Goal: Task Accomplishment & Management: Use online tool/utility

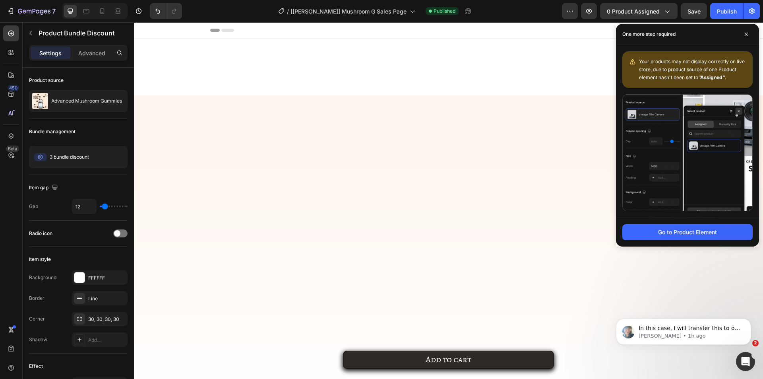
scroll to position [1319, 0]
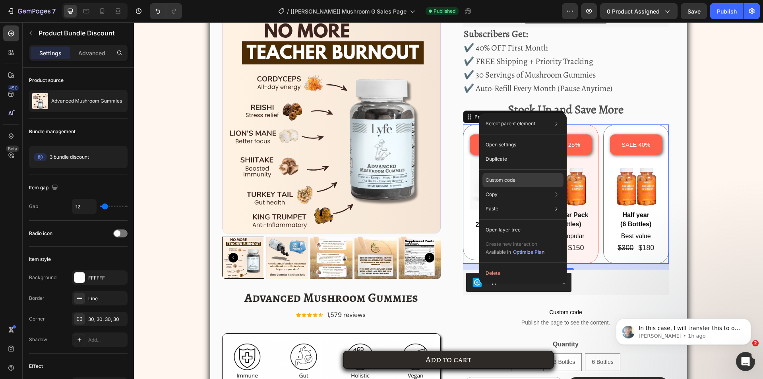
click at [500, 202] on div "Custom code" at bounding box center [523, 209] width 81 height 14
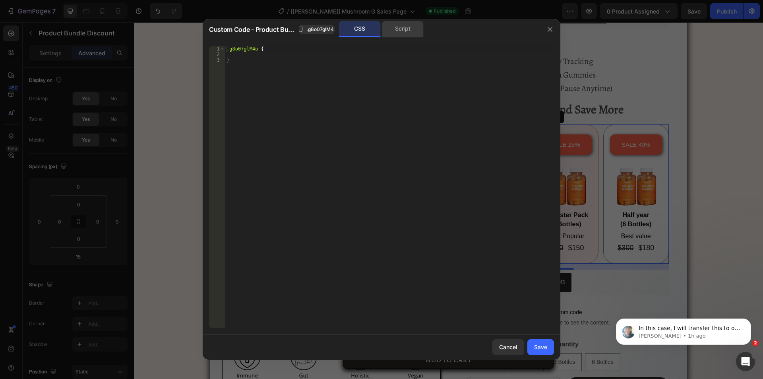
click at [0, 0] on div "Script" at bounding box center [0, 0] width 0 height 0
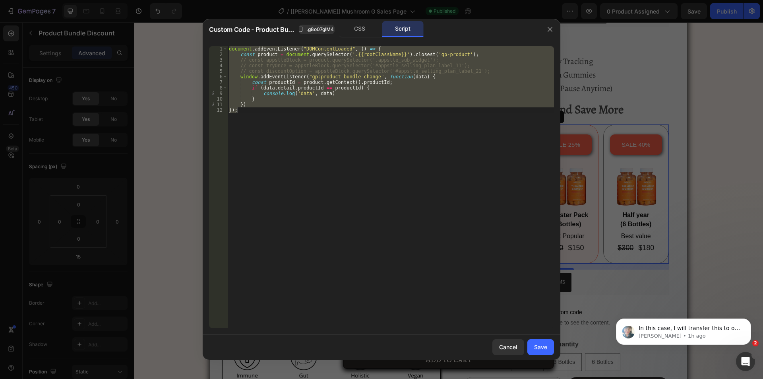
click at [337, 59] on div "document . addEventListener ( "DOMContentLoaded" , ( ) => { const product = doc…" at bounding box center [390, 187] width 327 height 282
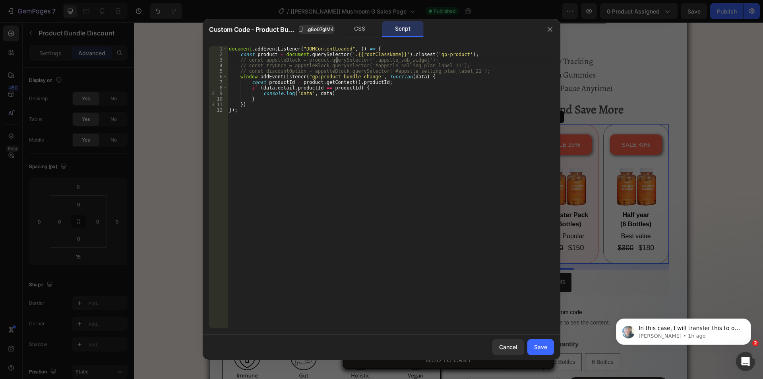
click at [228, 48] on div "document . addEventListener ( "DOMContentLoaded" , ( ) => { const product = doc…" at bounding box center [390, 192] width 327 height 293
click at [250, 47] on div "document . addEventListener ( "DOMContentLoaded" , ( ) => { const product = doc…" at bounding box center [390, 192] width 327 height 293
click at [293, 48] on div "window . addEventListener ( "DOMContentLoaded" , ( ) => { const product = docum…" at bounding box center [390, 192] width 327 height 293
click at [336, 48] on div "window . addEventListener ( "DOMContentLoaded" , ( ) => { const product = docum…" at bounding box center [390, 192] width 327 height 293
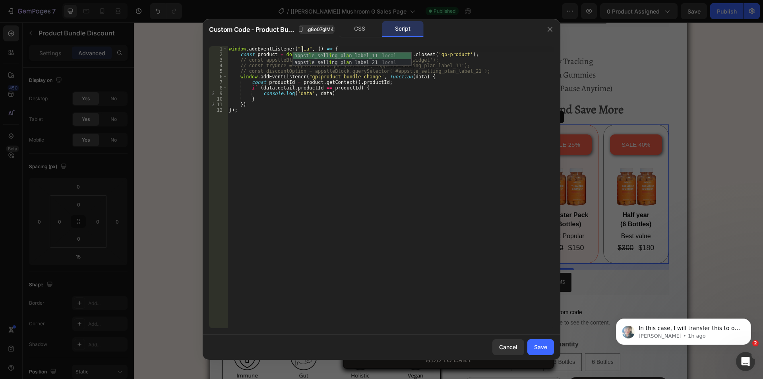
scroll to position [0, 6]
click at [343, 125] on div "window . addEventListener ( "load" , ( ) => { const product = document . queryS…" at bounding box center [390, 192] width 327 height 293
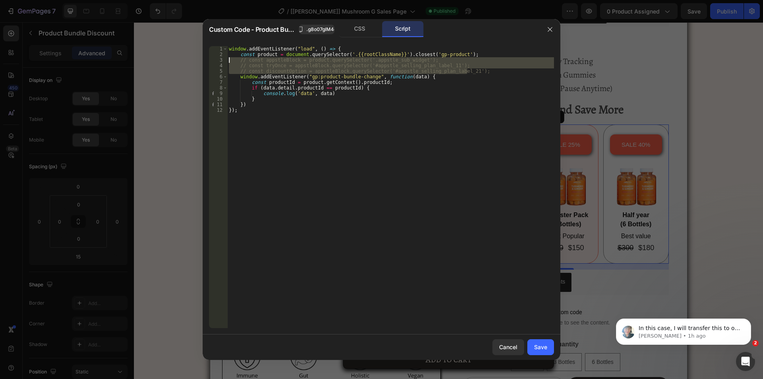
drag, startPoint x: 473, startPoint y: 71, endPoint x: 189, endPoint y: 60, distance: 284.0
click at [0, 0] on div "Custom Code - Product Bundle Discount .g8o07glM4o CSS Script }); 1 2 3 4 5 6 7 …" at bounding box center [0, 0] width 0 height 0
click at [375, 165] on div "window . addEventListener ( "load" , ( ) => { const product = document . queryS…" at bounding box center [390, 192] width 327 height 293
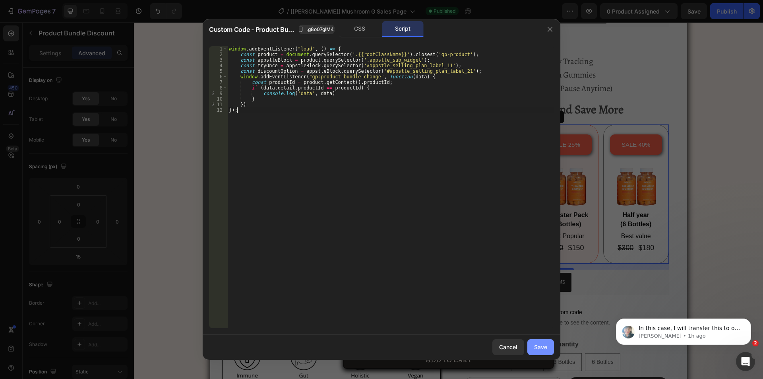
type textarea "});"
drag, startPoint x: 542, startPoint y: 347, endPoint x: 580, endPoint y: 18, distance: 331.2
click at [542, 347] on div "Save" at bounding box center [540, 347] width 13 height 8
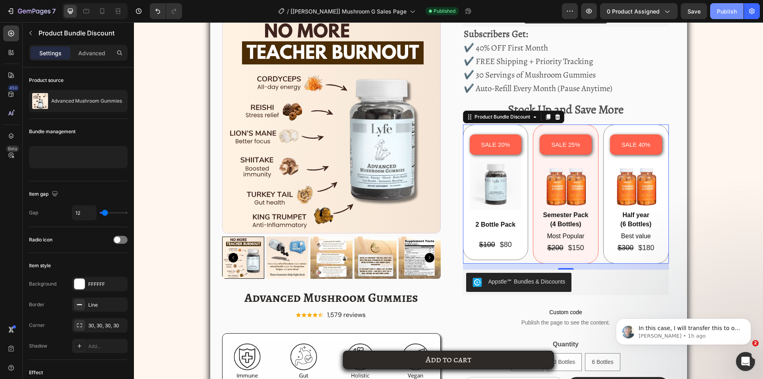
click at [721, 10] on div "Publish" at bounding box center [727, 11] width 20 height 8
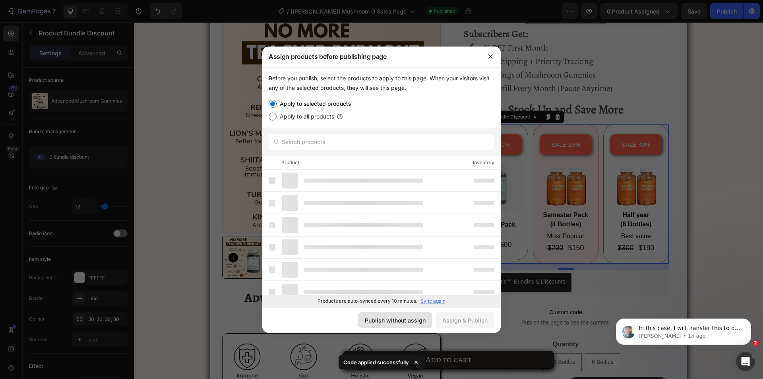
drag, startPoint x: 394, startPoint y: 318, endPoint x: 261, endPoint y: 296, distance: 134.6
click at [394, 318] on div "Publish without assign" at bounding box center [395, 320] width 61 height 8
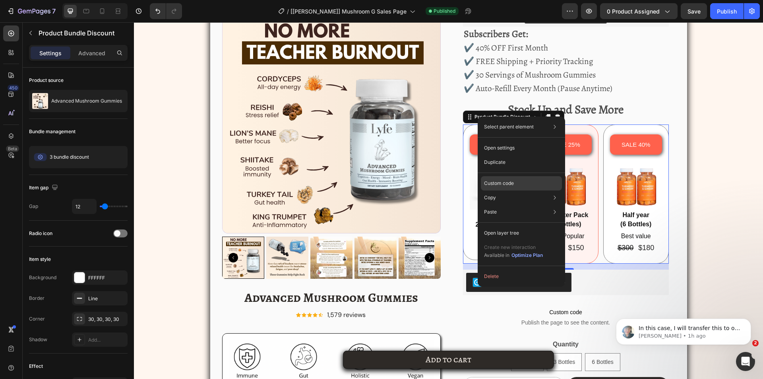
click at [503, 180] on p "Custom code" at bounding box center [499, 183] width 30 height 7
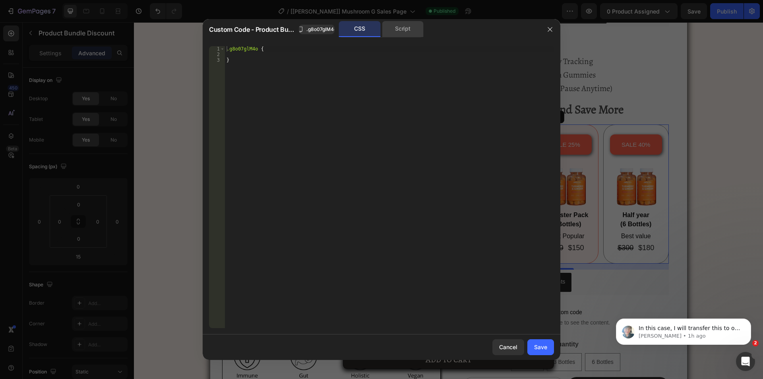
click at [394, 35] on div "Script" at bounding box center [403, 29] width 42 height 16
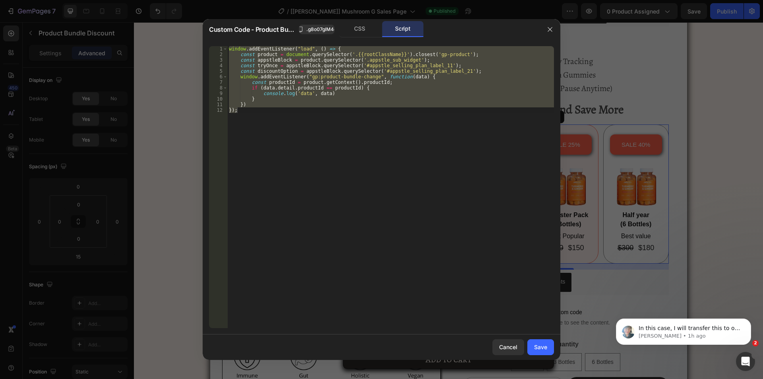
click at [301, 88] on div "window . addEventListener ( "load" , ( ) => { const product = document . queryS…" at bounding box center [390, 187] width 327 height 282
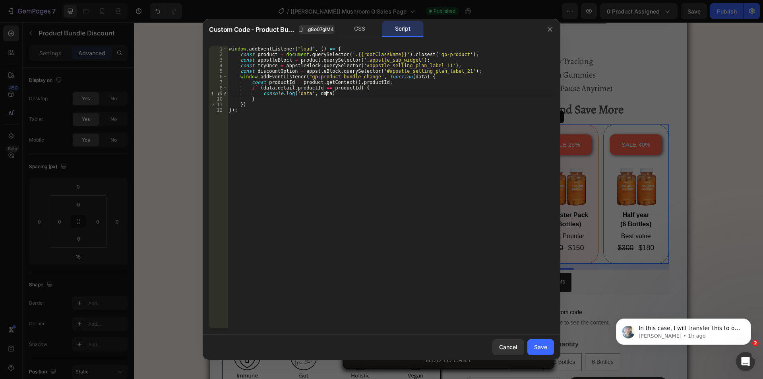
click at [336, 96] on div "window . addEventListener ( "load" , ( ) => { const product = document . queryS…" at bounding box center [390, 192] width 327 height 293
click at [260, 93] on div "window . addEventListener ( "load" , ( ) => { const product = document . queryS…" at bounding box center [390, 192] width 327 height 293
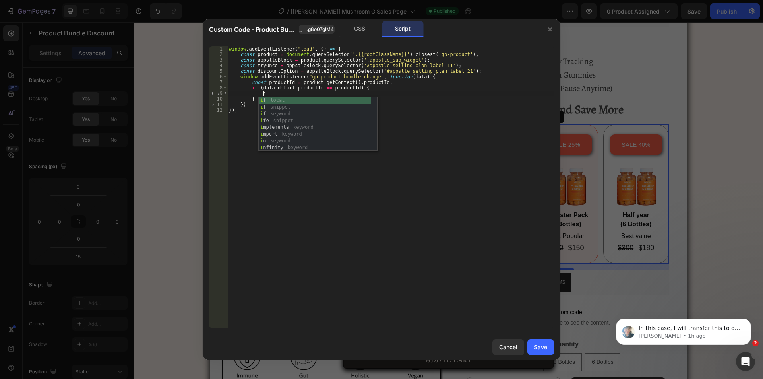
type textarea "i"
type textarea "ì"
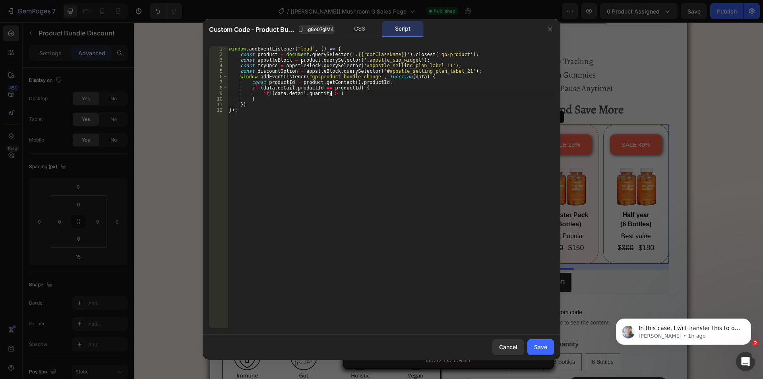
scroll to position [0, 8]
type textarea "if (data.detail.quantity > 1){"
click at [370, 91] on div "window . addEventListener ( "load" , ( ) => { const product = document . queryS…" at bounding box center [390, 192] width 327 height 293
type textarea "if (data.detail.quantity > 1){"
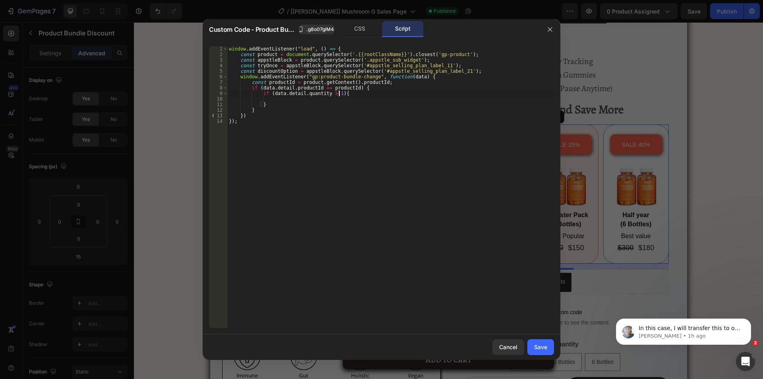
click at [315, 99] on div "window . addEventListener ( "load" , ( ) => { const product = document . queryS…" at bounding box center [390, 192] width 327 height 293
click at [254, 64] on div "window . addEventListener ( "load" , ( ) => { const product = document . queryS…" at bounding box center [390, 192] width 327 height 293
click at [255, 65] on div "window . addEventListener ( "load" , ( ) => { const product = document . queryS…" at bounding box center [390, 192] width 327 height 293
click at [272, 65] on div "window . addEventListener ( "load" , ( ) => { const product = document . queryS…" at bounding box center [390, 192] width 327 height 293
click at [273, 65] on div "window . addEventListener ( "load" , ( ) => { const product = document . queryS…" at bounding box center [390, 192] width 327 height 293
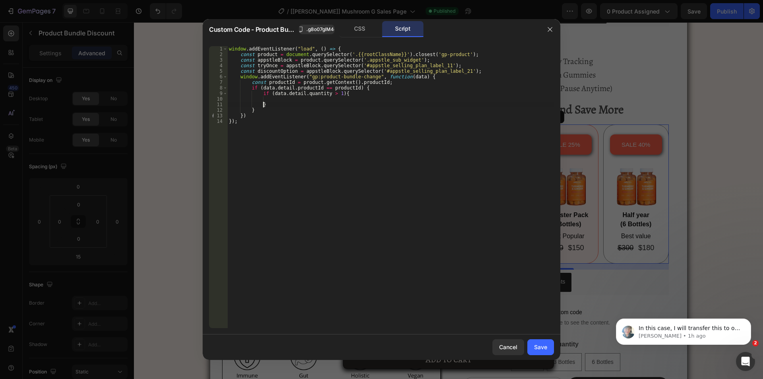
click at [287, 103] on div "window . addEventListener ( "load" , ( ) => { const product = document . queryS…" at bounding box center [390, 192] width 327 height 293
type textarea "}"
click at [288, 100] on div "window . addEventListener ( "load" , ( ) => { const product = document . queryS…" at bounding box center [390, 192] width 327 height 293
paste textarea "tryOnce"
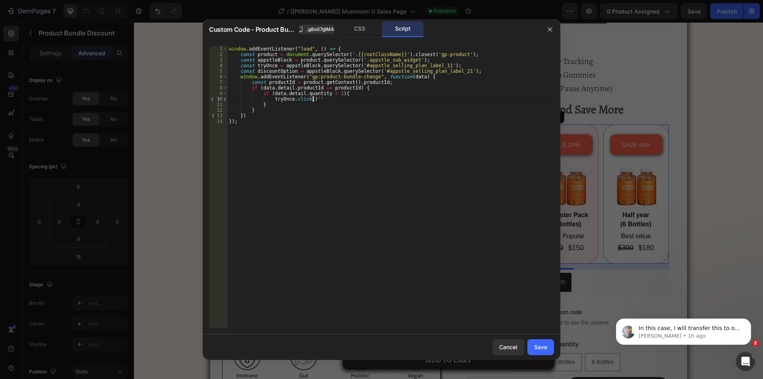
scroll to position [0, 6]
click at [255, 70] on div "window . addEventListener ( "load" , ( ) => { const product = document . queryS…" at bounding box center [390, 192] width 327 height 293
click at [291, 71] on div "window . addEventListener ( "load" , ( ) => { const product = document . queryS…" at bounding box center [390, 192] width 327 height 293
click at [324, 99] on div "window . addEventListener ( "load" , ( ) => { const product = document . queryS…" at bounding box center [390, 192] width 327 height 293
type textarea "[DOMAIN_NAME]();"
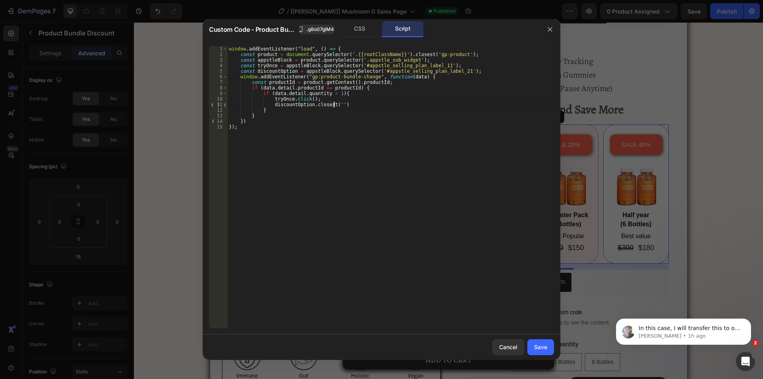
scroll to position [0, 8]
paste textarea "appstle_subscription_wrapper_option')"
type textarea "} else {"
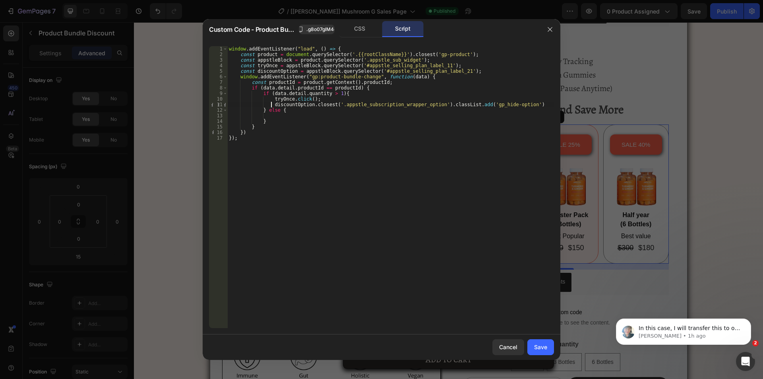
click at [272, 104] on div "window . addEventListener ( "load" , ( ) => { const product = document . queryS…" at bounding box center [390, 192] width 327 height 293
type textarea "discountOption.closest('.appstle_subscription_wrapper_option').classList.add('g…"
click at [520, 103] on div "window . addEventListener ( "load" , ( ) => { const product = document . queryS…" at bounding box center [390, 192] width 327 height 293
click at [287, 118] on div "window . addEventListener ( "load" , ( ) => { const product = document . queryS…" at bounding box center [390, 192] width 327 height 293
paste textarea "discountOption.closest('.appstle_subscription_wrapper_option').classList.add('g…"
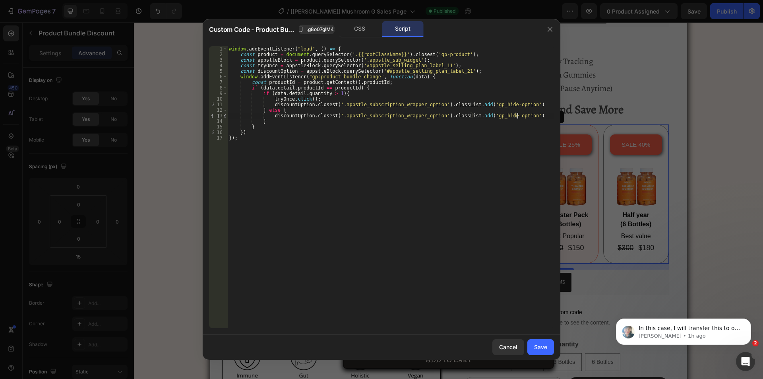
click at [461, 116] on div "window . addEventListener ( "load" , ( ) => { const product = document . queryS…" at bounding box center [390, 192] width 327 height 293
click at [470, 116] on div "window . addEventListener ( "load" , ( ) => { const product = document . queryS…" at bounding box center [390, 192] width 327 height 293
click at [524, 105] on div "window . addEventListener ( "load" , ( ) => { const product = document . queryS…" at bounding box center [390, 192] width 327 height 293
click at [534, 116] on div "window . addEventListener ( "load" , ( ) => { const product = document . queryS…" at bounding box center [390, 192] width 327 height 293
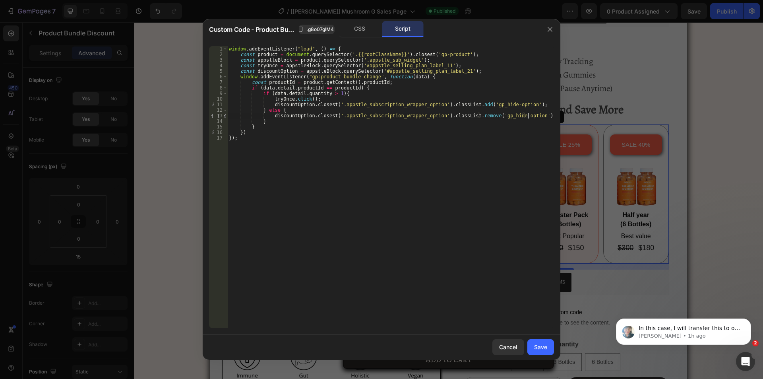
scroll to position [0, 24]
click at [351, 23] on div "CSS" at bounding box center [360, 29] width 42 height 16
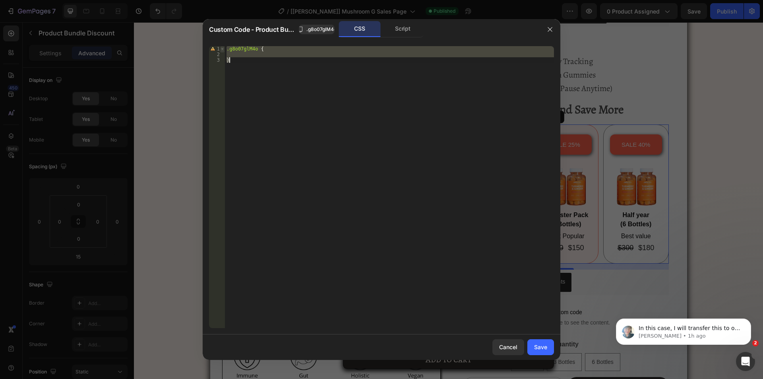
scroll to position [0, 0]
click at [223, 48] on span at bounding box center [222, 49] width 4 height 6
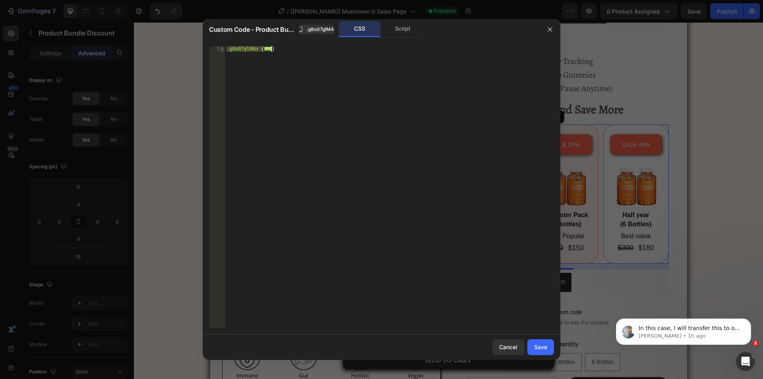
click at [222, 50] on span at bounding box center [222, 49] width 4 height 6
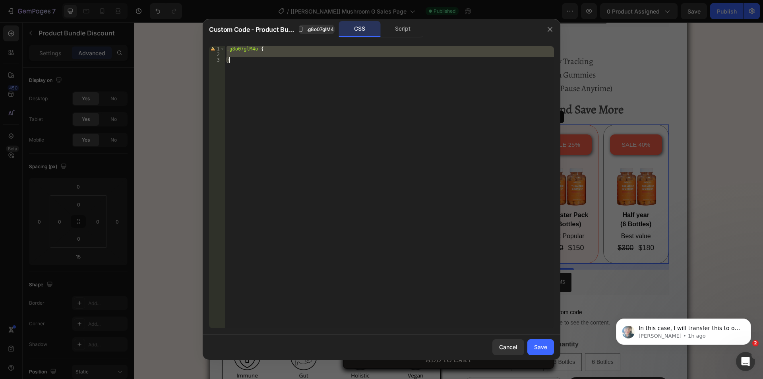
click at [229, 50] on div ".g8o07glM4o { }" at bounding box center [389, 187] width 329 height 282
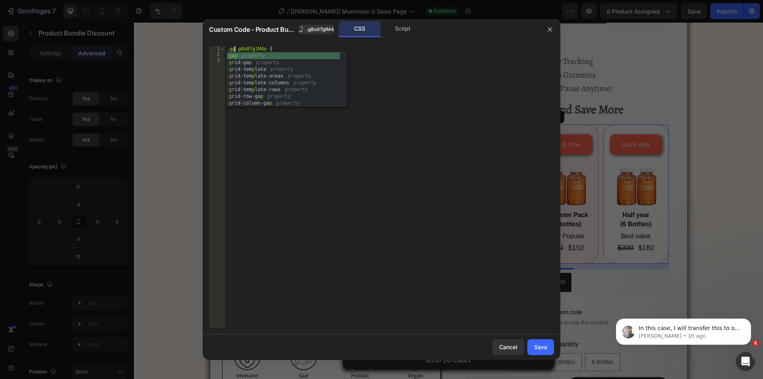
scroll to position [0, 1]
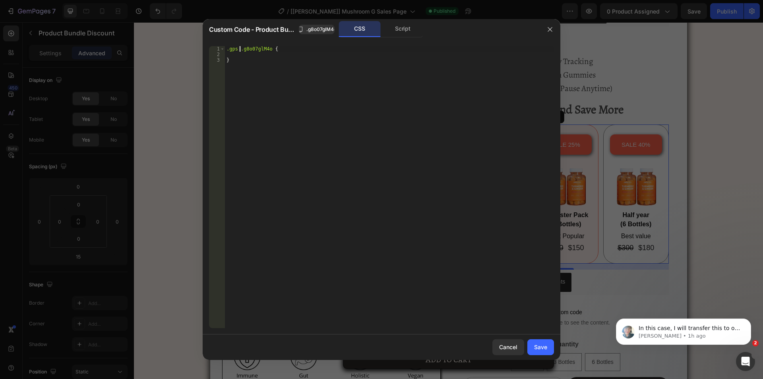
click at [270, 49] on div ".gps .g8o07glM4o { }" at bounding box center [389, 192] width 329 height 293
click at [271, 50] on div ".gps .g8o07glM4o { }" at bounding box center [389, 192] width 329 height 293
click at [402, 31] on div "Script" at bounding box center [403, 29] width 42 height 16
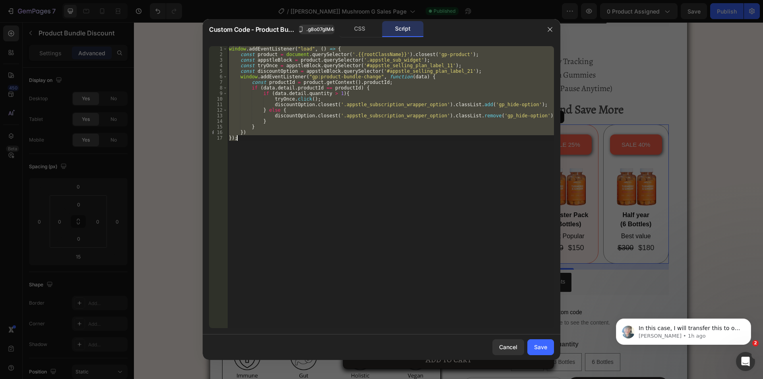
click at [311, 102] on div "window . addEventListener ( "load" , ( ) => { const product = document . queryS…" at bounding box center [390, 187] width 327 height 282
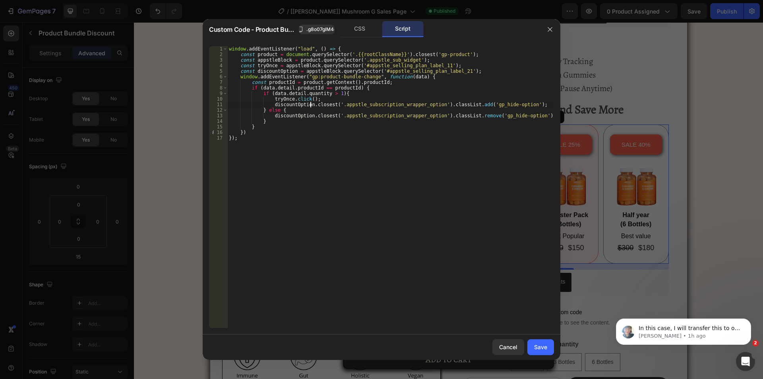
click at [373, 71] on div "window . addEventListener ( "load" , ( ) => { const product = document . queryS…" at bounding box center [390, 192] width 327 height 293
click at [334, 116] on div "window . addEventListener ( "load" , ( ) => { const product = document . queryS…" at bounding box center [390, 192] width 327 height 293
click at [428, 115] on div "window . addEventListener ( "load" , ( ) => { const product = document . queryS…" at bounding box center [390, 192] width 327 height 293
click at [365, 28] on div "CSS" at bounding box center [360, 29] width 42 height 16
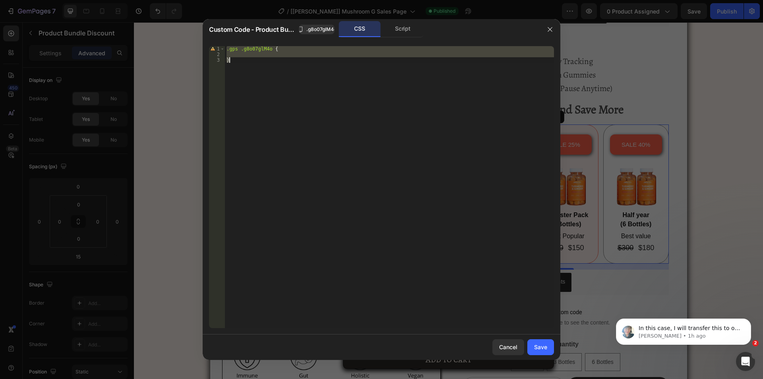
click at [270, 47] on div ".gps .g8o07glM4o { }" at bounding box center [389, 187] width 329 height 282
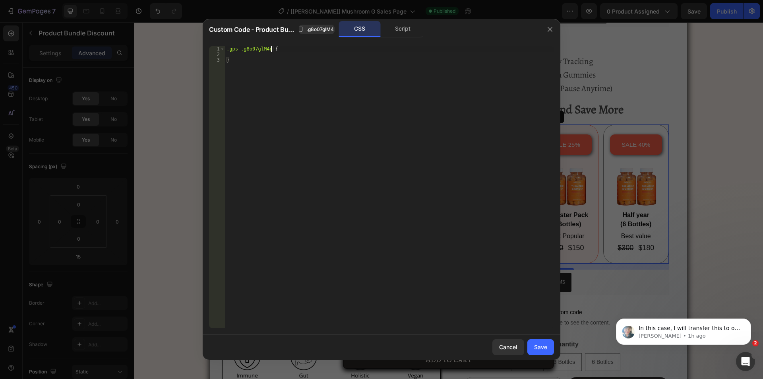
paste textarea ".appstle_subscription_wrapper_option"
click at [396, 31] on div "Script" at bounding box center [403, 29] width 42 height 16
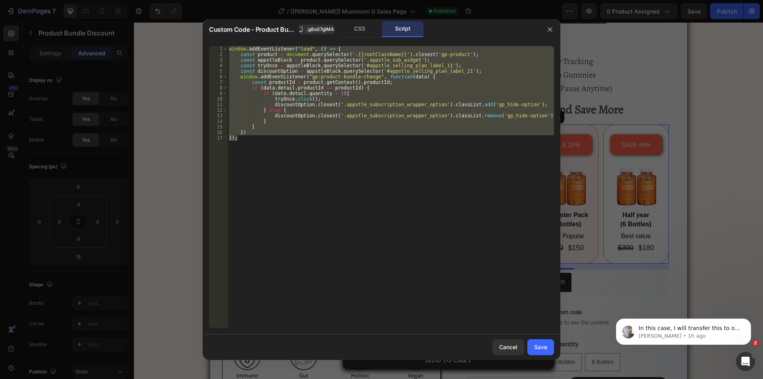
click at [489, 117] on div "window . addEventListener ( "load" , ( ) => { const product = document . queryS…" at bounding box center [390, 187] width 327 height 282
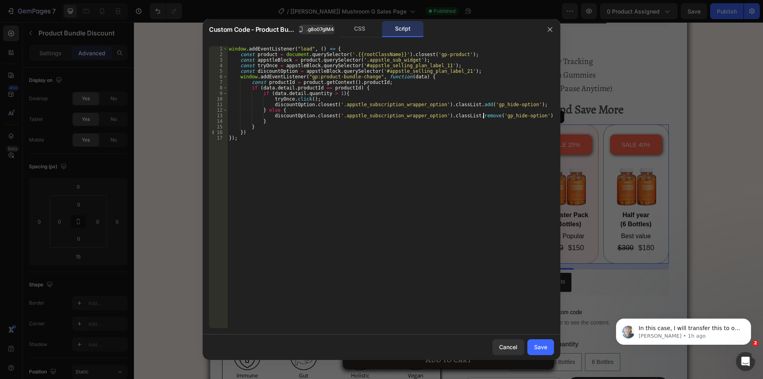
click at [483, 117] on div "window . addEventListener ( "load" , ( ) => { const product = document . queryS…" at bounding box center [390, 192] width 327 height 293
click at [520, 116] on div "window . addEventListener ( "load" , ( ) => { const product = document . queryS…" at bounding box center [390, 192] width 327 height 293
click at [365, 25] on div "CSS" at bounding box center [360, 29] width 42 height 16
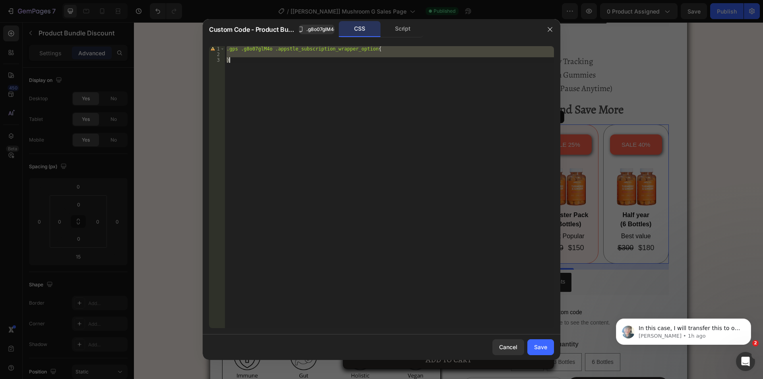
click at [365, 48] on div ".gps .g8o07glM4o .appstle_subscription_wrapper_option { }" at bounding box center [389, 187] width 329 height 282
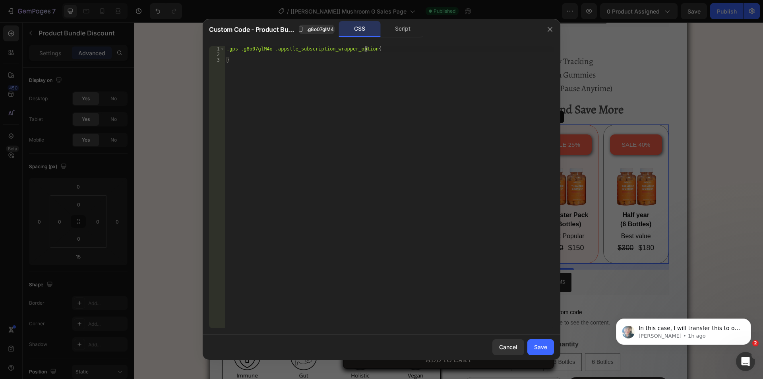
scroll to position [0, 12]
paste textarea "gp_hide-option"
type textarea ".gps .g8o07glM4o .appstle_subscription_wrapper_[DOMAIN_NAME]_hide-option{"
type textarea "display: none !;"
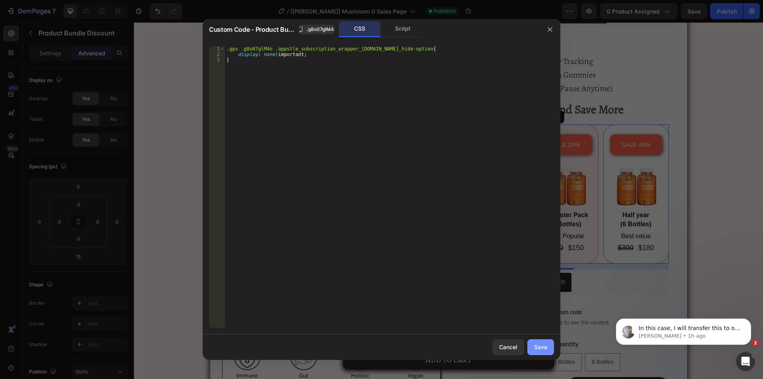
drag, startPoint x: 535, startPoint y: 348, endPoint x: 461, endPoint y: 132, distance: 229.0
click at [535, 348] on div "Save" at bounding box center [540, 347] width 13 height 8
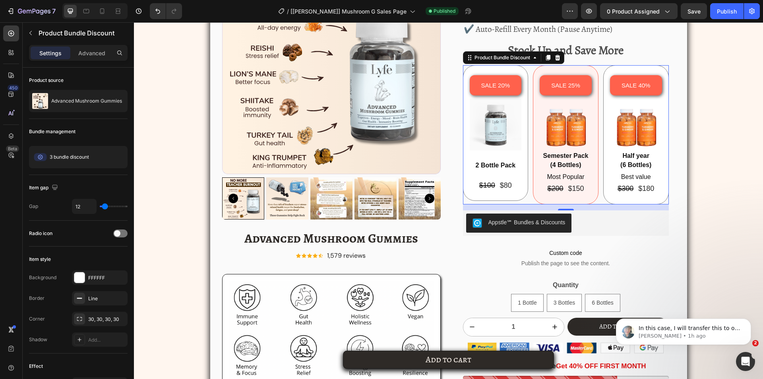
scroll to position [1239, 0]
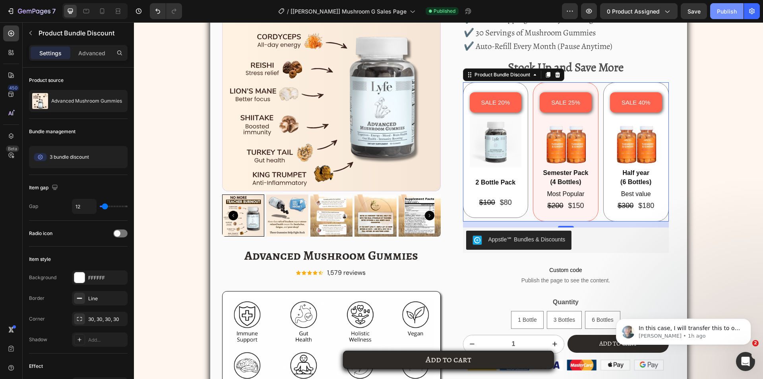
click at [719, 12] on div "Publish" at bounding box center [727, 11] width 20 height 8
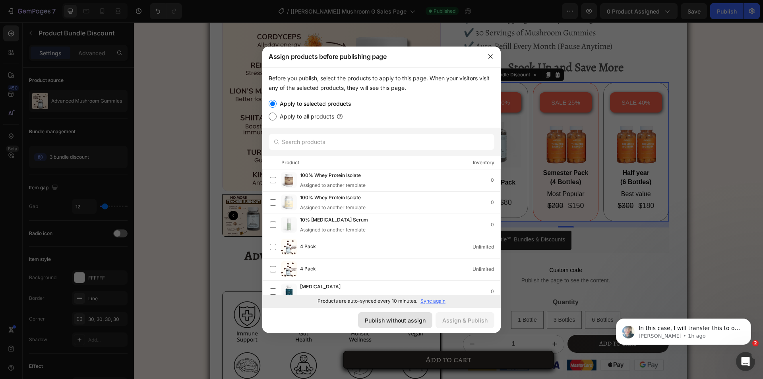
click at [409, 317] on div "Publish without assign" at bounding box center [395, 320] width 61 height 8
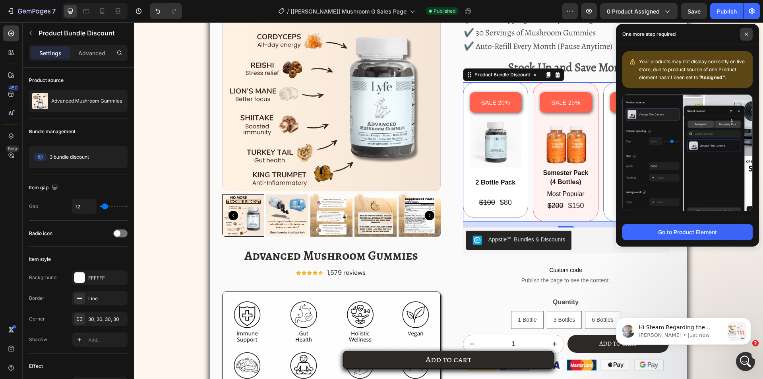
click at [748, 34] on span at bounding box center [746, 34] width 13 height 13
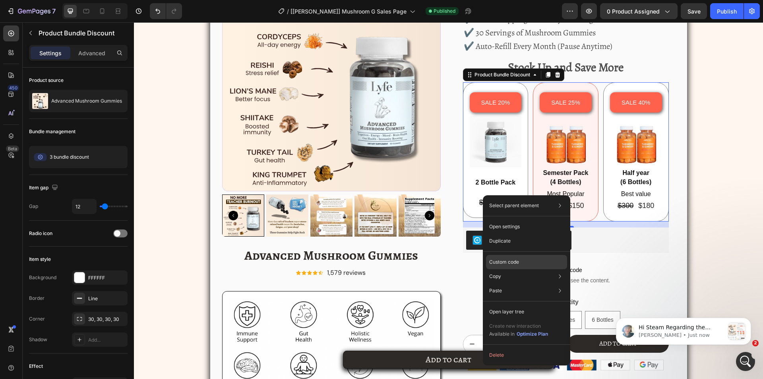
click at [500, 261] on p "Custom code" at bounding box center [504, 261] width 30 height 7
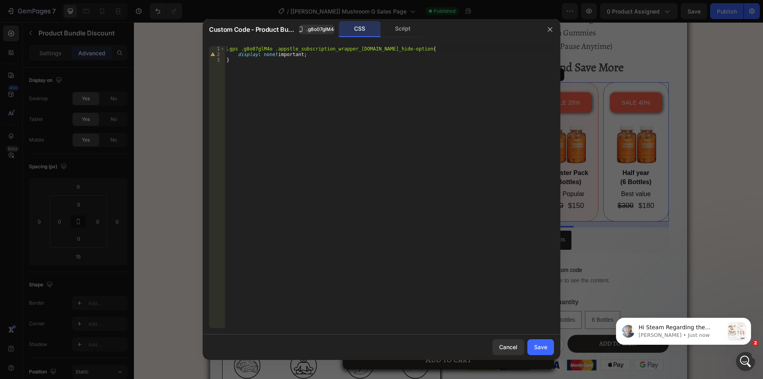
click at [366, 50] on div ".gps .g8o07glM4o .appstle_subscription_wrapper_[DOMAIN_NAME]_hide-option { disp…" at bounding box center [389, 192] width 329 height 293
click at [365, 50] on div ".gps .g8o07glM4o .appstle_subscription_wrapper_[DOMAIN_NAME]_hide-option { disp…" at bounding box center [389, 192] width 329 height 293
click at [369, 49] on div ".gps .g8o07glM4o .appstle_subscription_wrapper_[DOMAIN_NAME]_hide-option { disp…" at bounding box center [389, 192] width 329 height 293
click at [405, 49] on div ".gps .g8o07glM4o .appstle_subscription_wrapper_[DOMAIN_NAME]_hide-option { disp…" at bounding box center [389, 192] width 329 height 293
click at [398, 27] on div "Script" at bounding box center [403, 29] width 42 height 16
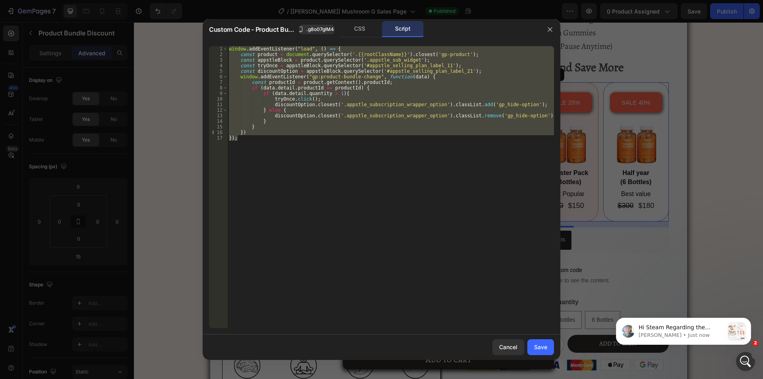
click at [335, 111] on div "window . addEventListener ( "load" , ( ) => { const product = document . queryS…" at bounding box center [390, 187] width 327 height 282
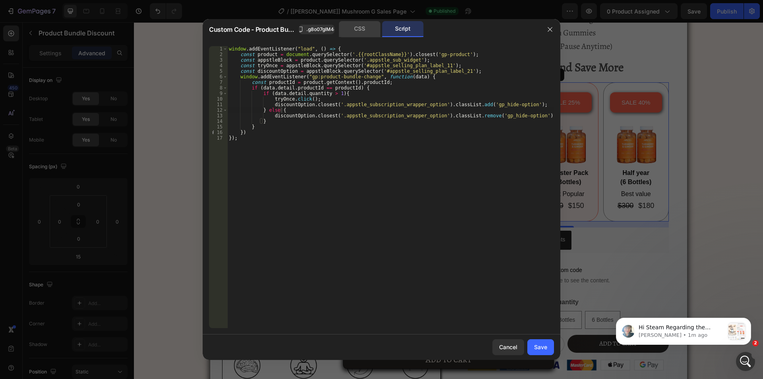
click at [365, 21] on div "CSS" at bounding box center [360, 29] width 42 height 16
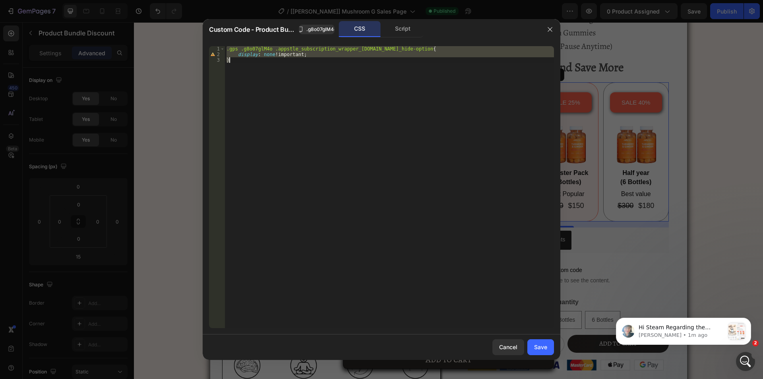
click at [313, 46] on div ".gps .g8o07glM4o .appstle_subscription_wrapper_[DOMAIN_NAME]_hide-option { disp…" at bounding box center [389, 187] width 329 height 282
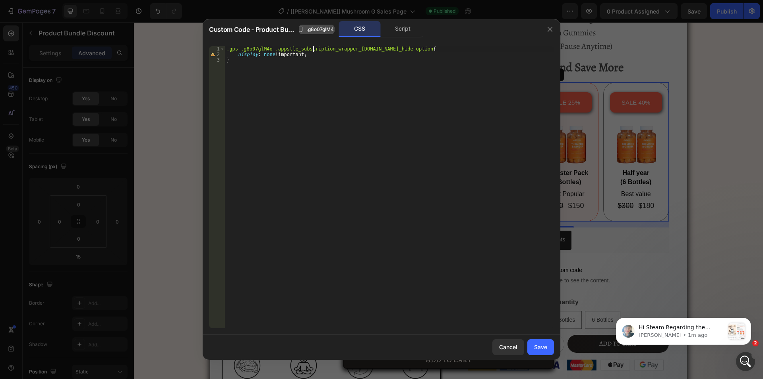
click at [309, 30] on span ".g8o07glM4o" at bounding box center [321, 29] width 30 height 7
click at [266, 47] on div ".gps .g8o07glM4o .appstle_subscription_wrapper_[DOMAIN_NAME]_hide-option { disp…" at bounding box center [389, 192] width 329 height 293
drag, startPoint x: 271, startPoint y: 48, endPoint x: 240, endPoint y: 49, distance: 31.4
click at [240, 49] on div ".gps .g8o07glM4o .appstle_subscription_wrapper_[DOMAIN_NAME]_hide-option { disp…" at bounding box center [389, 192] width 329 height 293
type textarea ".gps .appstle_subscription_wrapper_[DOMAIN_NAME]_hide-option{"
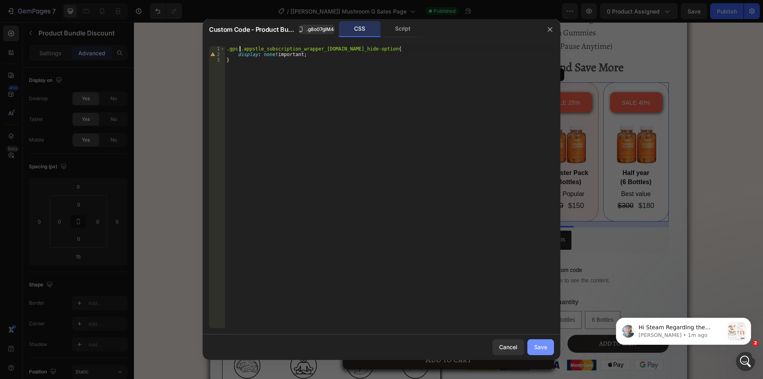
click at [541, 341] on button "Save" at bounding box center [540, 347] width 27 height 16
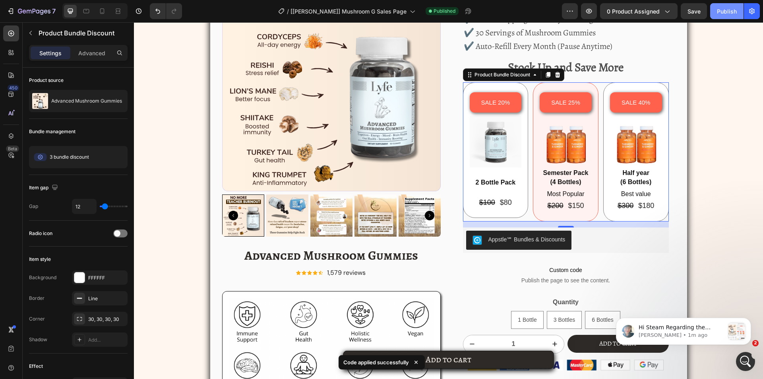
click at [727, 12] on div "Publish" at bounding box center [727, 11] width 20 height 8
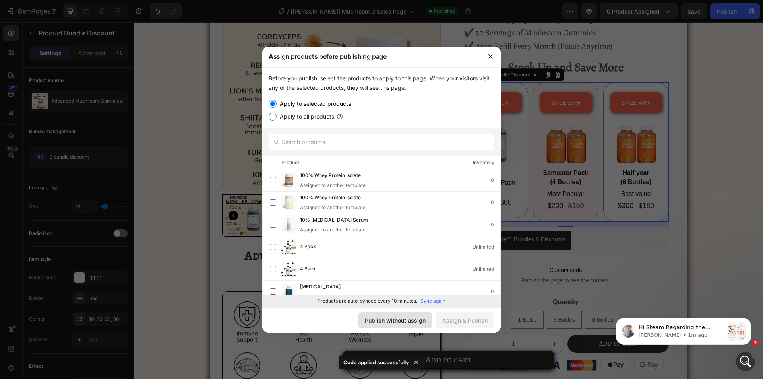
drag, startPoint x: 411, startPoint y: 321, endPoint x: 378, endPoint y: 264, distance: 66.1
click at [411, 321] on div "Publish without assign" at bounding box center [395, 320] width 61 height 8
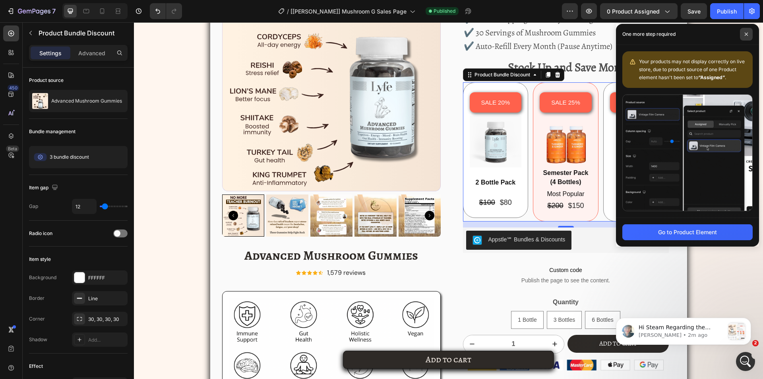
click at [747, 36] on span at bounding box center [746, 34] width 13 height 13
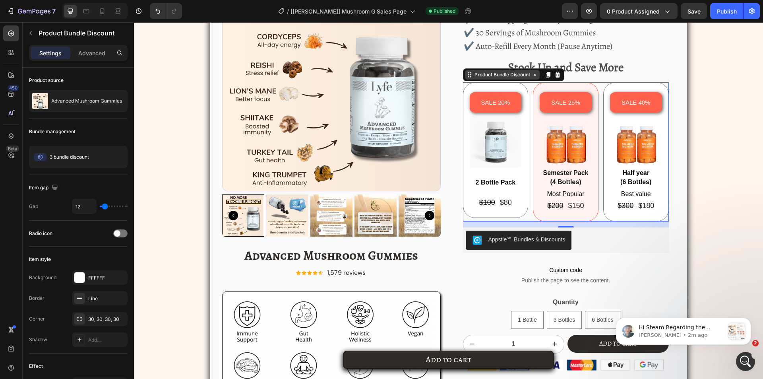
scroll to position [1279, 0]
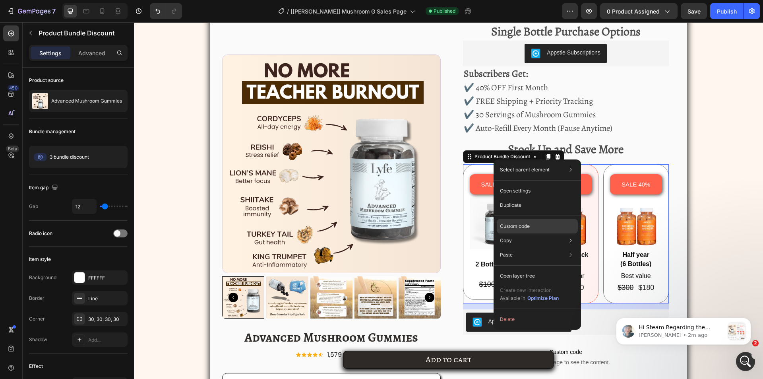
click at [516, 248] on div "Custom code" at bounding box center [537, 255] width 81 height 14
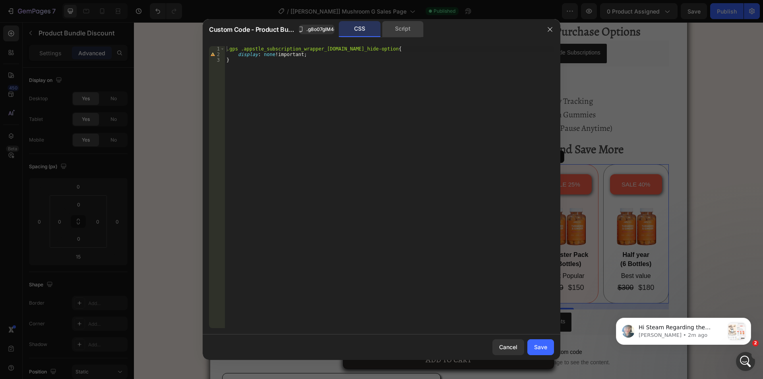
click at [399, 34] on div "Script" at bounding box center [403, 29] width 42 height 16
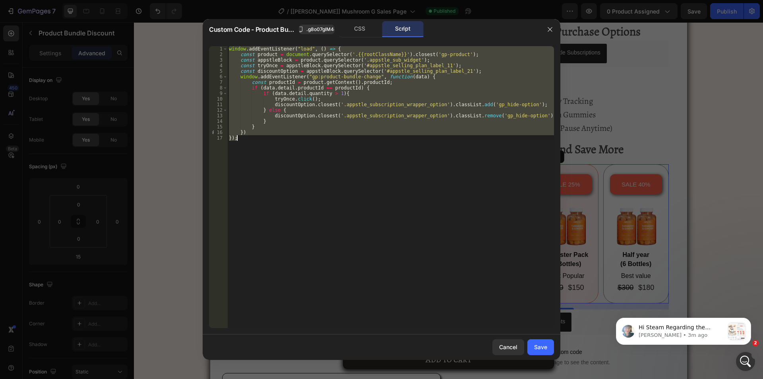
click at [328, 93] on div "window . addEventListener ( "load" , ( ) => { const product = document . queryS…" at bounding box center [390, 187] width 327 height 282
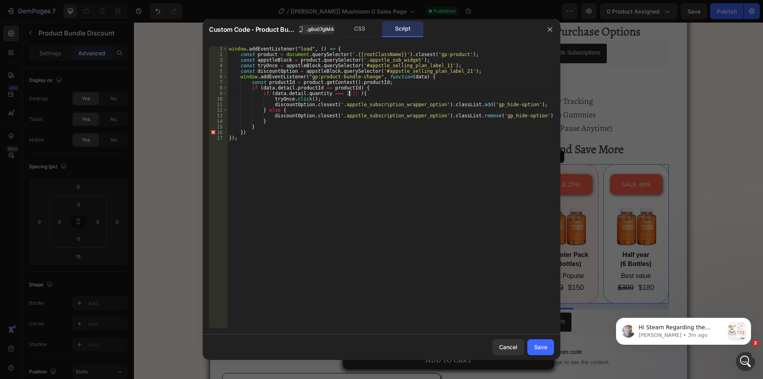
scroll to position [0, 10]
click at [271, 93] on div "window . addEventListener ( "load" , ( ) => { const product = document . queryS…" at bounding box center [390, 192] width 327 height 293
click at [350, 95] on div "window . addEventListener ( "load" , ( ) => { const product = document . queryS…" at bounding box center [390, 187] width 327 height 282
paste textarea "data.detail.quantity === 2 ||"
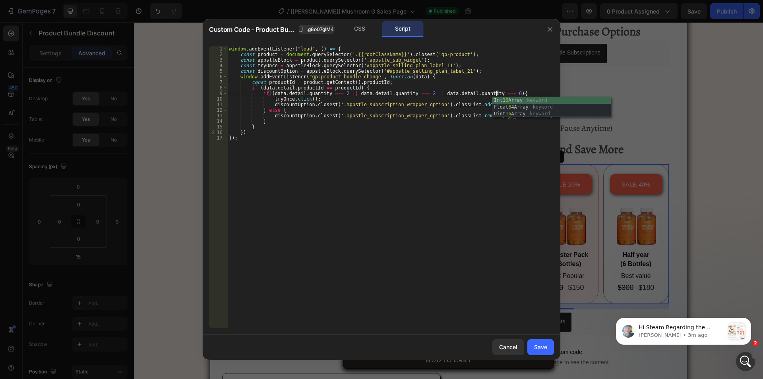
scroll to position [0, 22]
click at [418, 93] on div "window . addEventListener ( "load" , ( ) => { const product = document . queryS…" at bounding box center [390, 192] width 327 height 293
click at [406, 172] on div "window . addEventListener ( "load" , ( ) => { const product = document . queryS…" at bounding box center [390, 192] width 327 height 293
drag, startPoint x: 271, startPoint y: 99, endPoint x: 520, endPoint y: 101, distance: 249.2
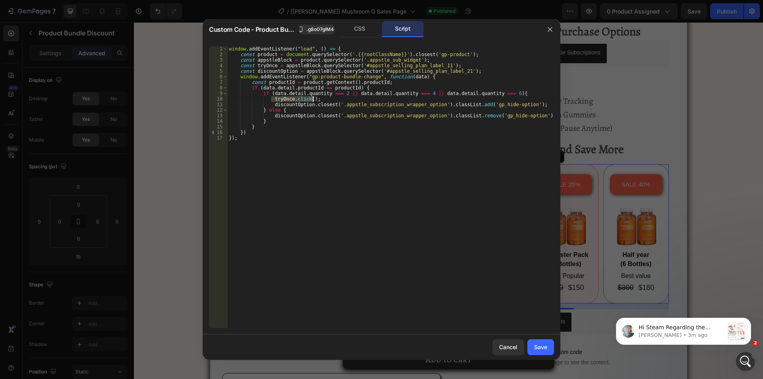
click at [520, 101] on div "window . addEventListener ( "load" , ( ) => { const product = document . queryS…" at bounding box center [390, 192] width 327 height 293
type textarea "[DOMAIN_NAME]();"
click at [491, 101] on div "window . addEventListener ( "load" , ( ) => { const product = document . queryS…" at bounding box center [390, 192] width 327 height 293
click at [343, 102] on div "window . addEventListener ( "load" , ( ) => { const product = document . queryS…" at bounding box center [390, 192] width 327 height 293
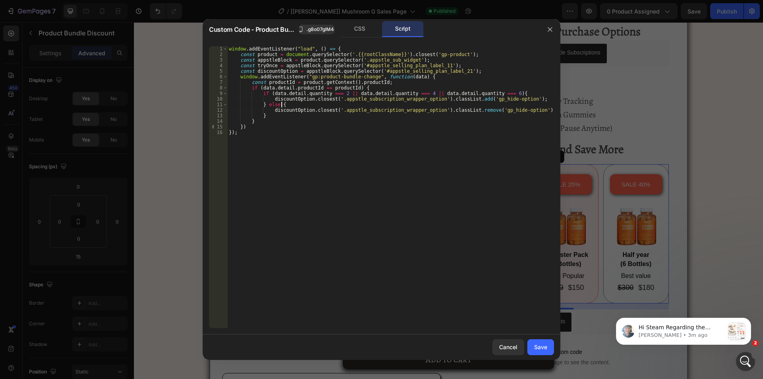
type textarea "} else {"
paste textarea "[DOMAIN_NAME]();"
click at [461, 101] on div "window . addEventListener ( "load" , ( ) => { const product = document . queryS…" at bounding box center [390, 192] width 327 height 293
click at [462, 99] on div "window . addEventListener ( "load" , ( ) => { const product = document . queryS…" at bounding box center [390, 192] width 327 height 293
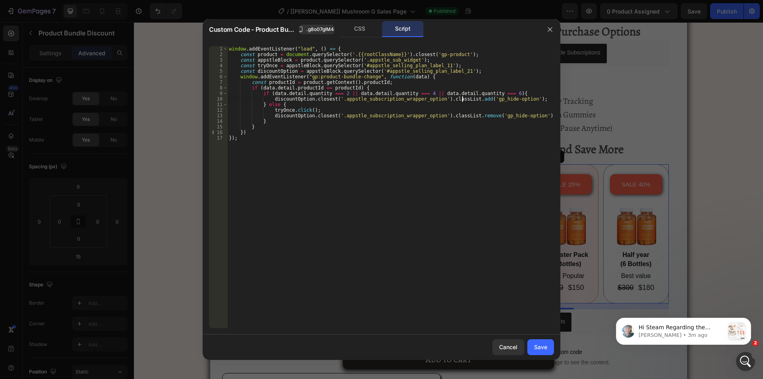
click at [470, 99] on div "window . addEventListener ( "load" , ( ) => { const product = document . queryS…" at bounding box center [390, 192] width 327 height 293
click at [475, 105] on div "window . addEventListener ( "load" , ( ) => { const product = document . queryS…" at bounding box center [390, 192] width 327 height 293
click at [463, 115] on div "window . addEventListener ( "load" , ( ) => { const product = document . queryS…" at bounding box center [390, 192] width 327 height 293
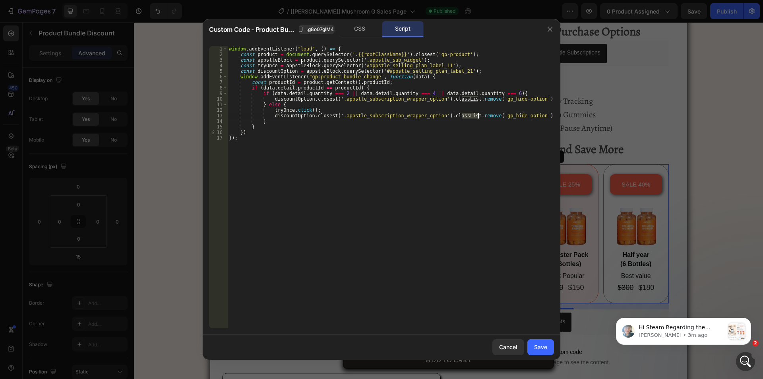
click at [477, 116] on div "window . addEventListener ( "load" , ( ) => { const product = document . queryS…" at bounding box center [390, 192] width 327 height 293
click at [463, 98] on div "window . addEventListener ( "load" , ( ) => { const product = document . queryS…" at bounding box center [390, 192] width 327 height 293
type textarea "discountOption.closest('.appstle_subscription_wrapper_option').classList.add('g…"
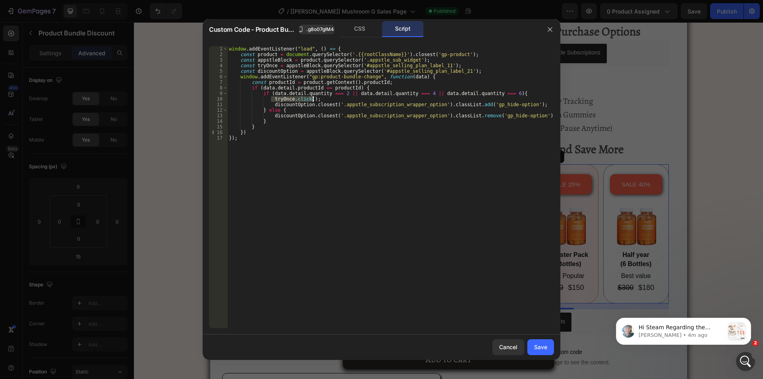
click at [467, 117] on div "window . addEventListener ( "load" , ( ) => { const product = document . queryS…" at bounding box center [390, 192] width 327 height 293
type textarea "discountOption.closest('.appstle_subscription_wrapper_option').classList.remove…"
drag, startPoint x: 538, startPoint y: 348, endPoint x: 588, endPoint y: 20, distance: 331.4
click at [538, 348] on div "Save" at bounding box center [540, 347] width 13 height 8
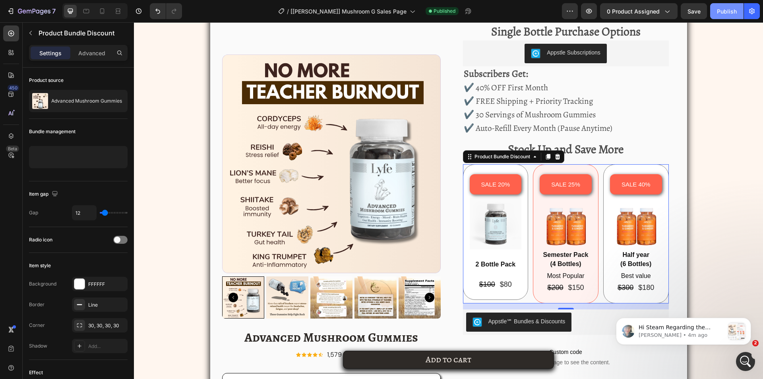
click at [726, 12] on div "Publish" at bounding box center [727, 11] width 20 height 8
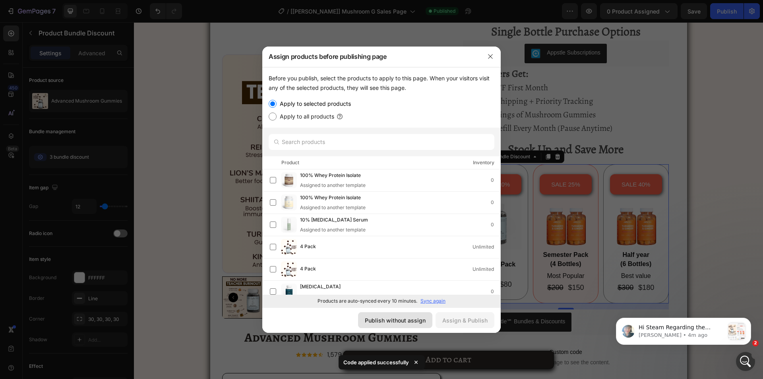
click at [412, 324] on button "Publish without assign" at bounding box center [395, 320] width 74 height 16
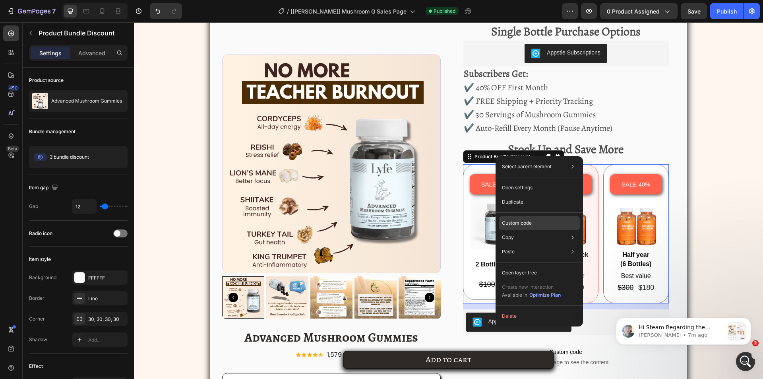
click at [515, 219] on p "Custom code" at bounding box center [517, 222] width 30 height 7
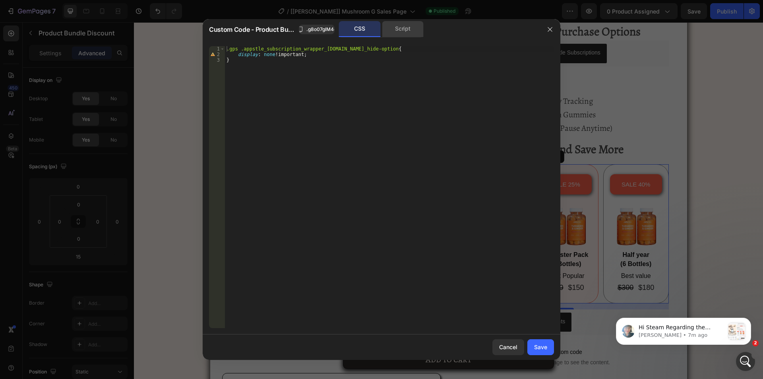
click at [402, 33] on div "Script" at bounding box center [403, 29] width 42 height 16
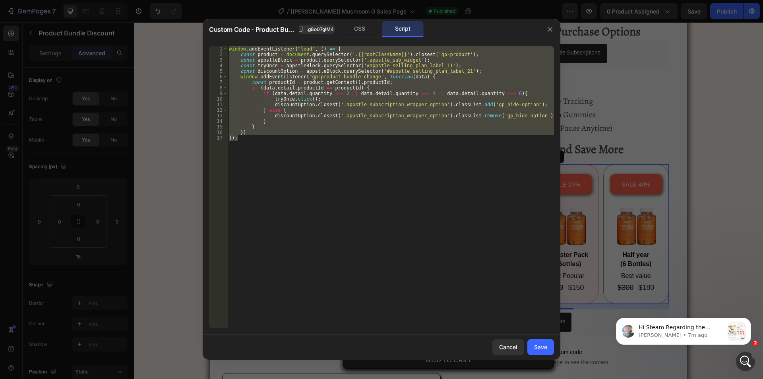
click at [302, 101] on div "window . addEventListener ( "load" , ( ) => { const product = document . queryS…" at bounding box center [390, 187] width 327 height 282
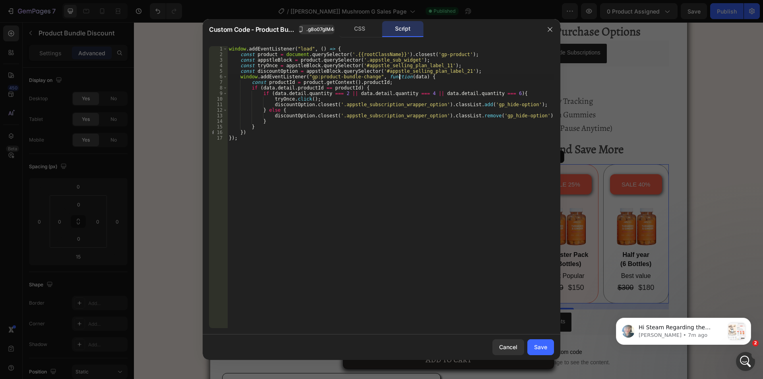
click at [398, 77] on div "window . addEventListener ( "load" , ( ) => { const product = document . queryS…" at bounding box center [390, 192] width 327 height 293
click at [410, 78] on div "window . addEventListener ( "load" , ( ) => { const product = document . queryS…" at bounding box center [390, 192] width 327 height 293
click at [362, 87] on div "window . addEventListener ( "load" , ( ) => { const product = document . queryS…" at bounding box center [390, 192] width 327 height 293
type textarea "if (data.detail.productId == productId) {"
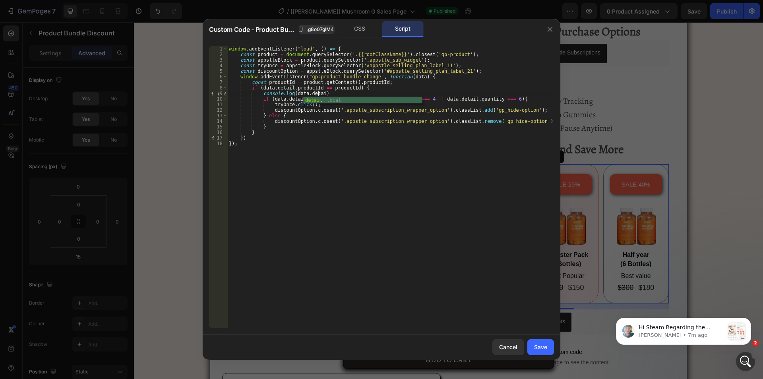
scroll to position [0, 7]
type textarea "console.log(data.detail)"
click at [543, 347] on div "Save" at bounding box center [540, 347] width 13 height 8
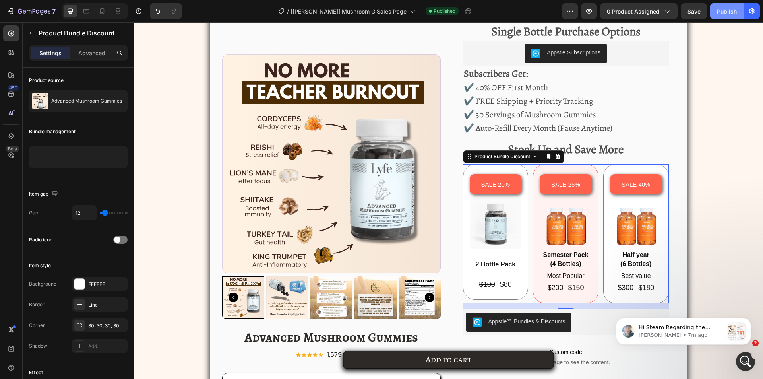
click at [723, 14] on div "Publish" at bounding box center [727, 11] width 20 height 8
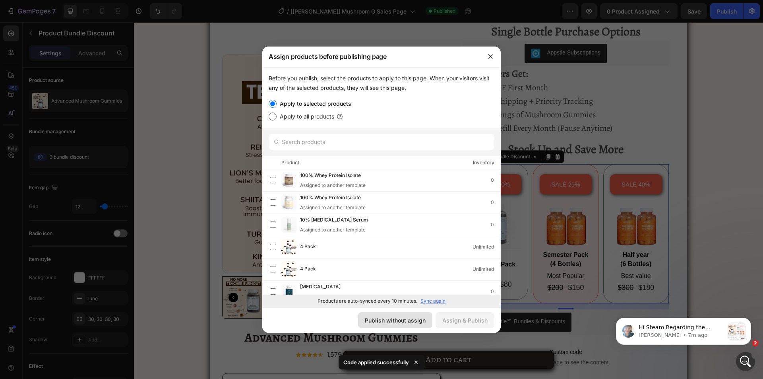
drag, startPoint x: 388, startPoint y: 321, endPoint x: 613, endPoint y: 203, distance: 253.9
click at [388, 321] on div "Publish without assign" at bounding box center [395, 320] width 61 height 8
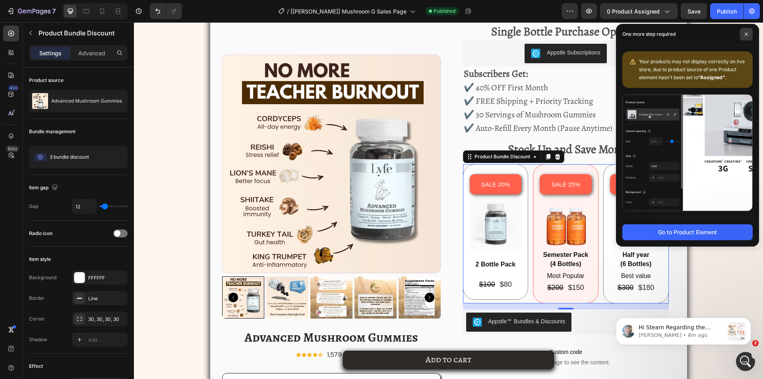
click at [747, 32] on icon at bounding box center [747, 34] width 4 height 4
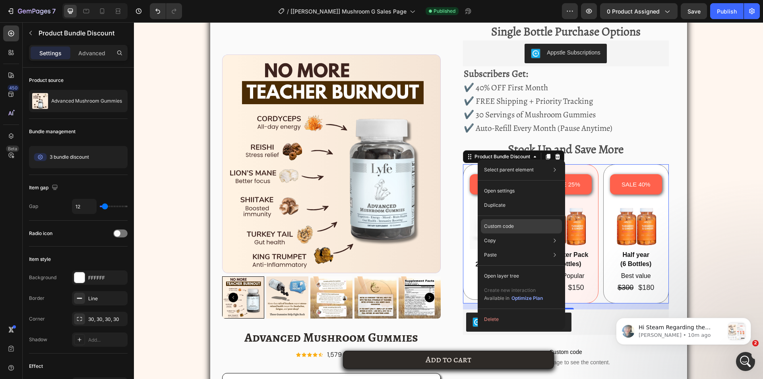
click at [491, 227] on p "Custom code" at bounding box center [499, 226] width 30 height 7
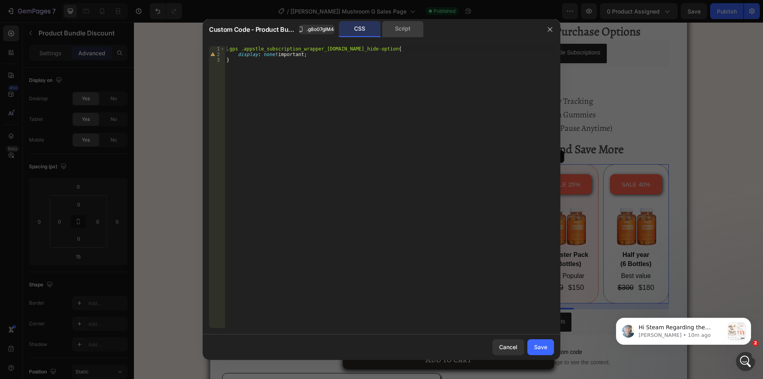
click at [401, 23] on div "Script" at bounding box center [403, 29] width 42 height 16
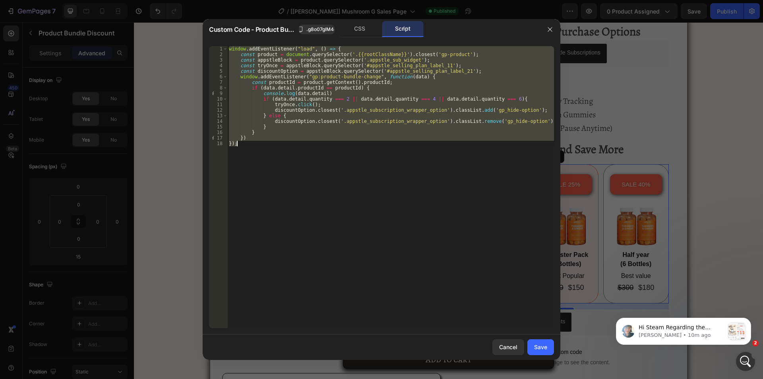
click at [340, 116] on div "window . addEventListener ( "load" , ( ) => { const product = document . queryS…" at bounding box center [390, 187] width 327 height 282
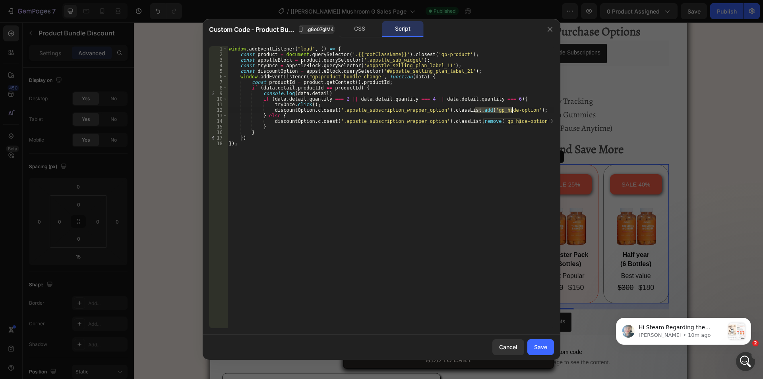
drag, startPoint x: 475, startPoint y: 109, endPoint x: 512, endPoint y: 111, distance: 37.4
click at [512, 111] on div "window . addEventListener ( "load" , ( ) => { const product = document . queryS…" at bounding box center [390, 192] width 327 height 293
click at [396, 118] on div "window . addEventListener ( "load" , ( ) => { const product = document . queryS…" at bounding box center [390, 192] width 327 height 293
click at [333, 98] on div "window . addEventListener ( "load" , ( ) => { const product = document . queryS…" at bounding box center [390, 192] width 327 height 293
click at [410, 99] on div "window . addEventListener ( "load" , ( ) => { const product = document . queryS…" at bounding box center [390, 192] width 327 height 293
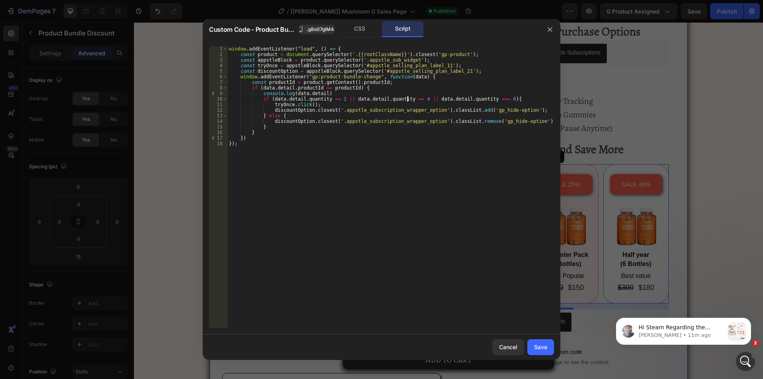
click at [485, 99] on div "window . addEventListener ( "load" , ( ) => { const product = document . queryS…" at bounding box center [390, 192] width 327 height 293
type textarea "if (data.detail.quantity == 2 || data.detail.quantity == 4 || data.detail.quant…"
click at [541, 349] on div "Save" at bounding box center [540, 347] width 13 height 8
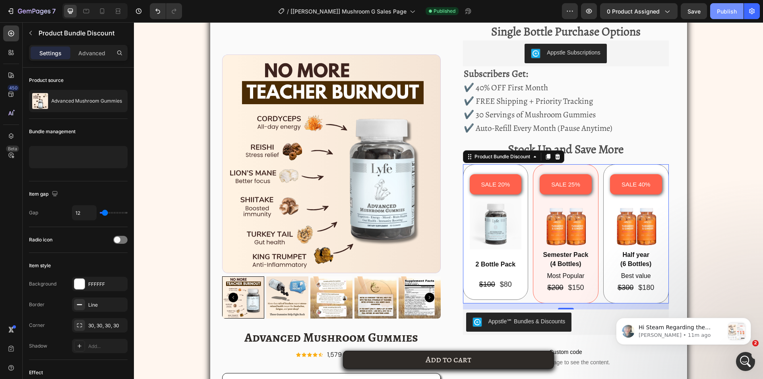
click at [721, 10] on div "Publish" at bounding box center [727, 11] width 20 height 8
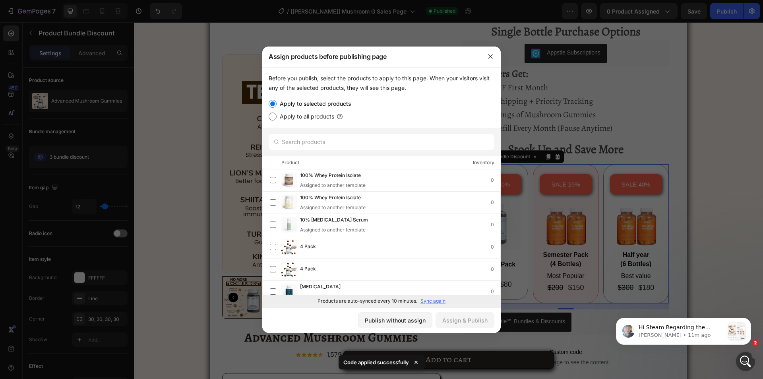
click at [415, 311] on div "Publish without assign Assign & Publish" at bounding box center [381, 319] width 238 height 25
drag, startPoint x: 403, startPoint y: 316, endPoint x: 70, endPoint y: 170, distance: 363.6
click at [403, 316] on div "Publish without assign" at bounding box center [395, 320] width 61 height 8
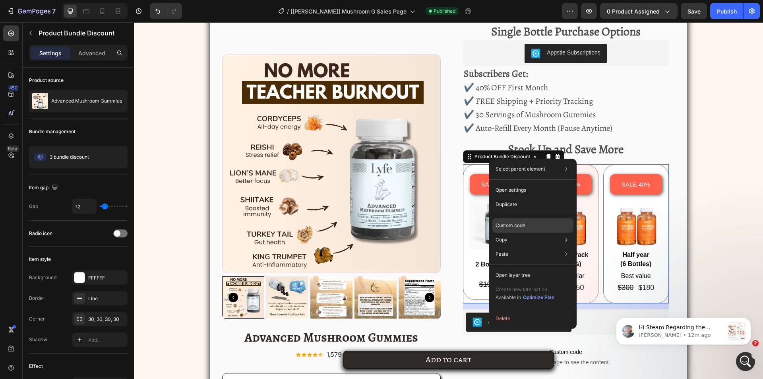
click at [518, 226] on p "Custom code" at bounding box center [511, 225] width 30 height 7
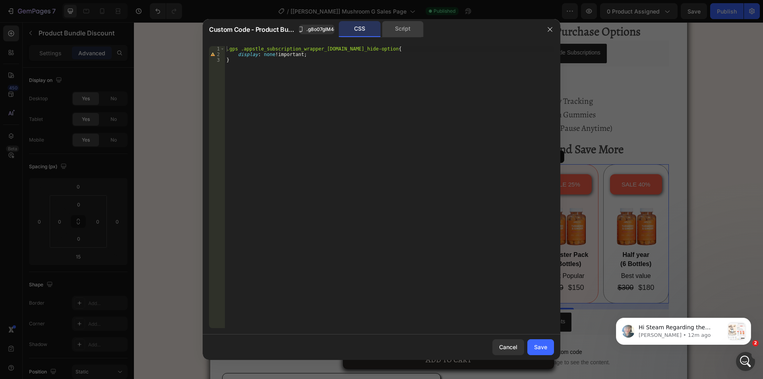
click at [403, 33] on div "Script" at bounding box center [403, 29] width 42 height 16
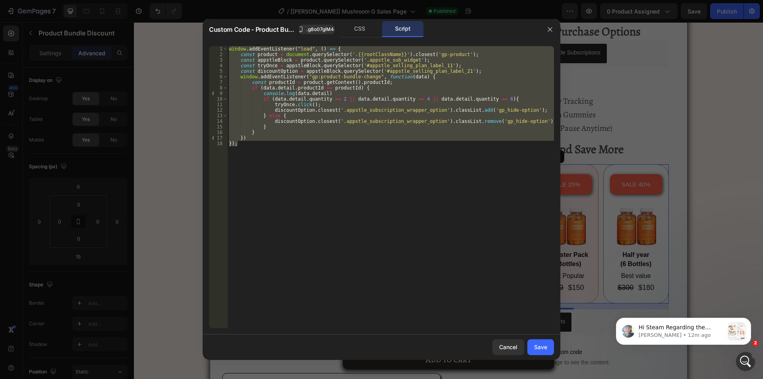
click at [372, 69] on div "window . addEventListener ( "load" , ( ) => { const product = document . queryS…" at bounding box center [390, 187] width 327 height 282
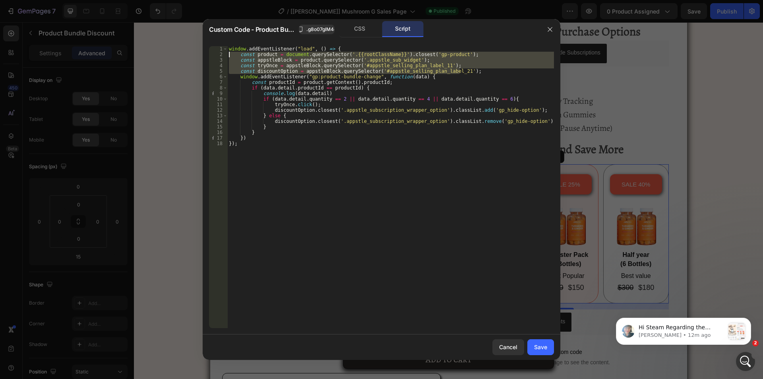
drag, startPoint x: 465, startPoint y: 69, endPoint x: 225, endPoint y: 53, distance: 240.6
click at [225, 53] on div "const discountOption = appstleBlock.querySelector('#appstle_selling_plan_label_…" at bounding box center [381, 187] width 345 height 282
drag, startPoint x: 322, startPoint y: 31, endPoint x: 336, endPoint y: 29, distance: 14.8
click at [322, 30] on span ".g8o07glM4o" at bounding box center [321, 29] width 30 height 7
click at [305, 73] on div "window . addEventListener ( "load" , ( ) => { const product = document . queryS…" at bounding box center [390, 187] width 327 height 282
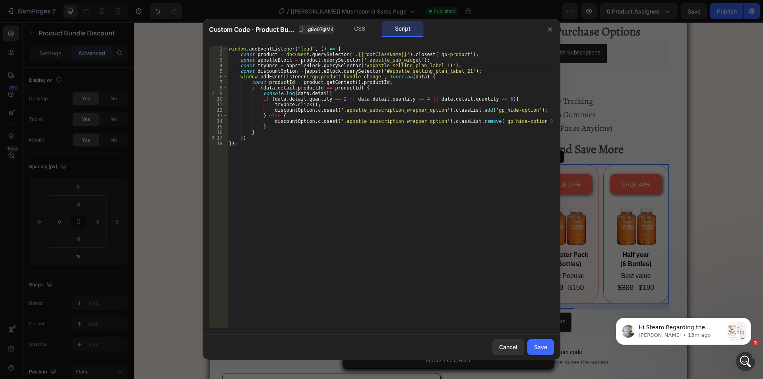
click at [271, 109] on div "window . addEventListener ( "load" , ( ) => { const product = document . queryS…" at bounding box center [390, 192] width 327 height 293
click at [521, 109] on div "window . addEventListener ( "load" , ( ) => { const product = document . queryS…" at bounding box center [390, 192] width 327 height 293
drag, startPoint x: 366, startPoint y: 99, endPoint x: 383, endPoint y: 99, distance: 16.3
click at [366, 99] on div "window . addEventListener ( "load" , ( ) => { const product = document . queryS…" at bounding box center [390, 192] width 327 height 293
type textarea "if (data.detail.quantity == 2 || data.detail.quantity == 4 || data.detail.quant…"
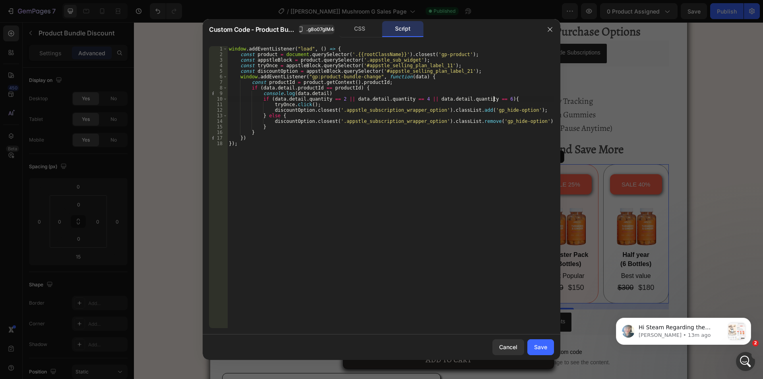
click at [510, 97] on div "window . addEventListener ( "load" , ( ) => { const product = document . queryS…" at bounding box center [390, 192] width 327 height 293
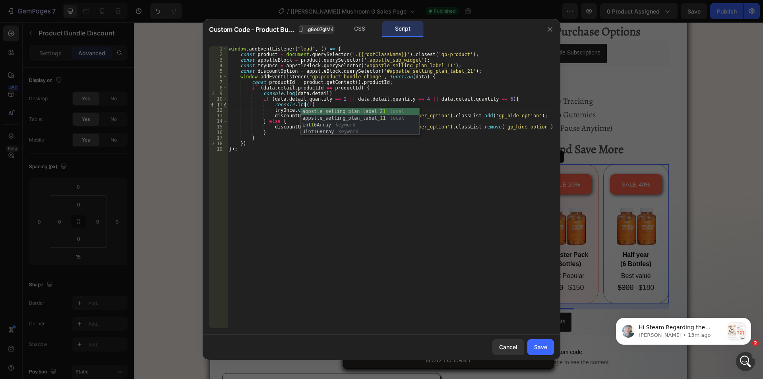
click at [270, 106] on div "window . addEventListener ( "load" , ( ) => { const product = document . queryS…" at bounding box center [390, 192] width 327 height 293
click at [273, 105] on div "window . addEventListener ( "load" , ( ) => { const product = document . queryS…" at bounding box center [390, 192] width 327 height 293
click at [272, 105] on div "window . addEventListener ( "load" , ( ) => { const product = document . queryS…" at bounding box center [390, 192] width 327 height 293
click at [312, 102] on div "window . addEventListener ( "load" , ( ) => { const product = document . queryS…" at bounding box center [390, 192] width 327 height 293
click at [290, 121] on div "window . addEventListener ( "load" , ( ) => { const product = document . queryS…" at bounding box center [390, 192] width 327 height 293
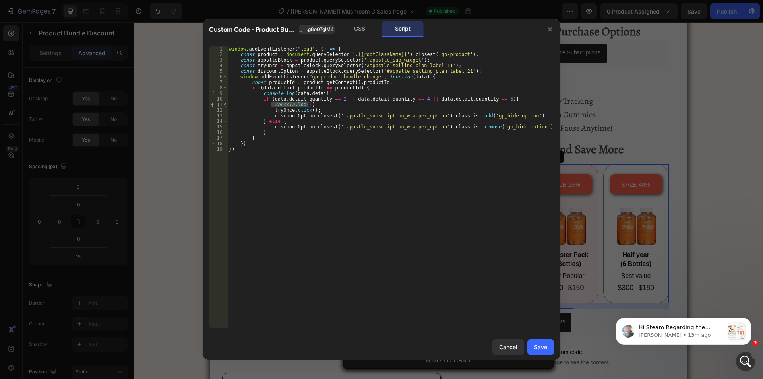
type textarea "} else {"
paste textarea "console.log(1)"
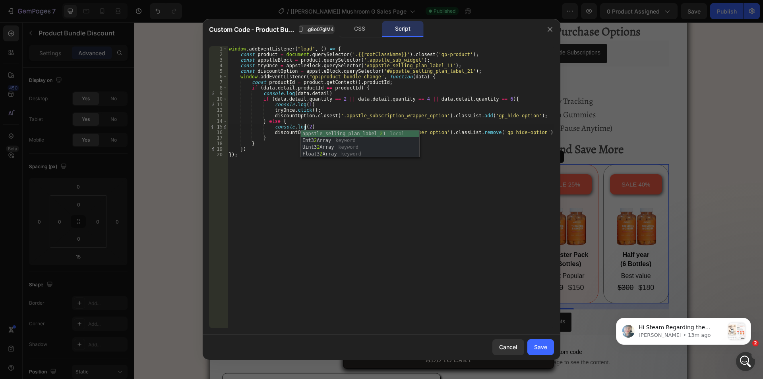
click at [463, 324] on div "window . addEventListener ( "load" , ( ) => { const product = document . queryS…" at bounding box center [390, 192] width 327 height 293
type textarea "});"
drag, startPoint x: 540, startPoint y: 347, endPoint x: 585, endPoint y: 14, distance: 336.5
click at [540, 347] on div "Save" at bounding box center [540, 347] width 13 height 8
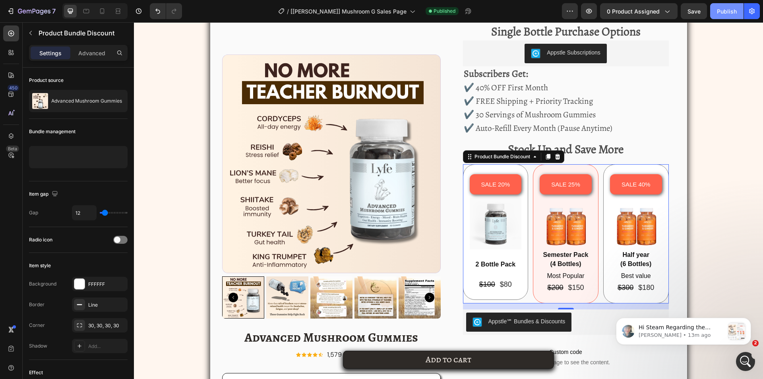
click at [728, 8] on div "Publish" at bounding box center [727, 11] width 20 height 8
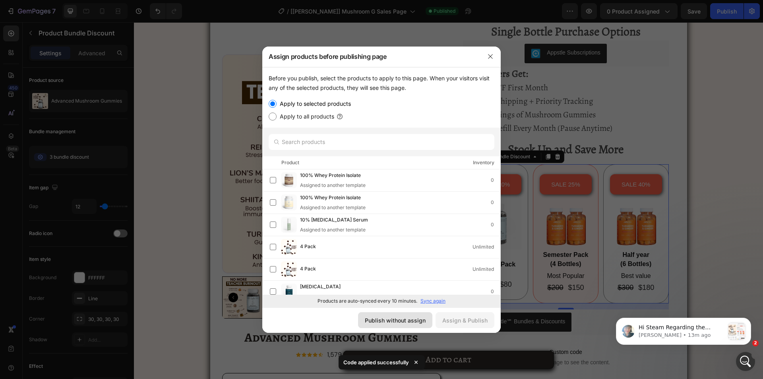
drag, startPoint x: 376, startPoint y: 316, endPoint x: 522, endPoint y: 177, distance: 201.0
click at [376, 316] on div "Publish without assign" at bounding box center [395, 320] width 61 height 8
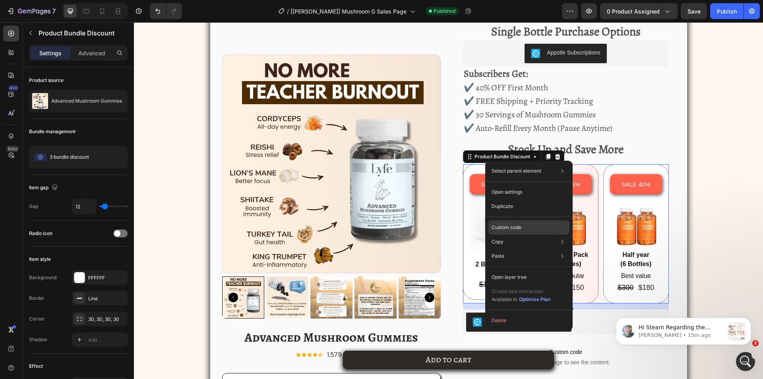
click at [502, 225] on p "Custom code" at bounding box center [507, 227] width 30 height 7
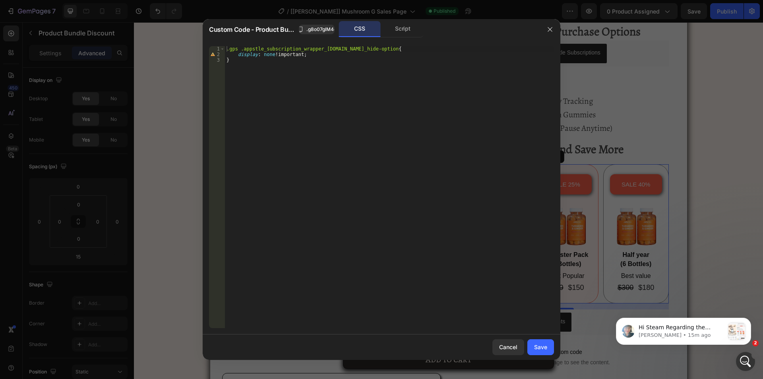
click at [405, 41] on div "1 2 3 .gps .appstle_subscription_wrapper_[DOMAIN_NAME]_hide-option { display : …" at bounding box center [382, 187] width 358 height 295
click at [402, 34] on div "Script" at bounding box center [403, 29] width 42 height 16
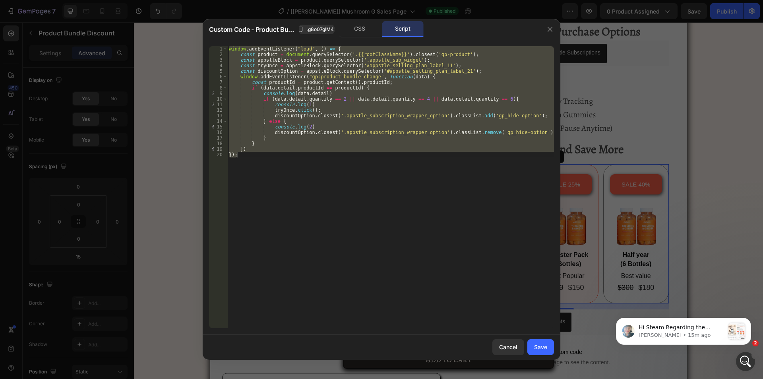
click at [300, 89] on div "window . addEventListener ( "load" , ( ) => { const product = document . queryS…" at bounding box center [390, 187] width 327 height 282
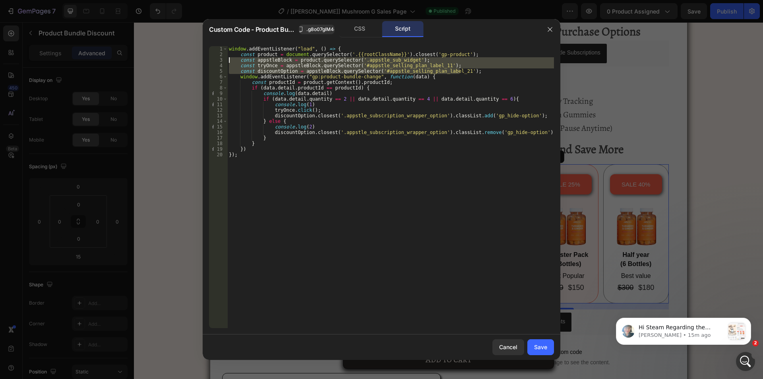
drag, startPoint x: 465, startPoint y: 69, endPoint x: 212, endPoint y: 61, distance: 253.3
click at [212, 61] on div "if (data.detail.productId == productId) { 1 2 3 4 5 6 7 8 9 10 11 12 13 14 15 1…" at bounding box center [381, 187] width 345 height 282
type textarea "const appstleBlock = product.querySelector('.appstle_sub_widget'); const tryOnc…"
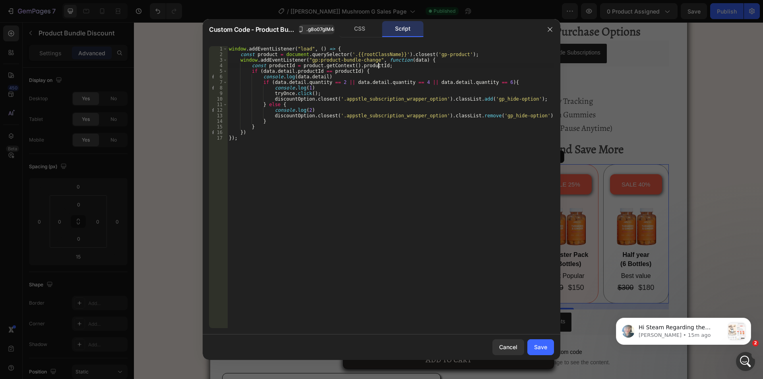
click at [429, 66] on div "window . addEventListener ( "load" , ( ) => { const product = document . queryS…" at bounding box center [390, 192] width 327 height 293
click at [430, 61] on div "window . addEventListener ( "load" , ( ) => { const product = document . queryS…" at bounding box center [390, 192] width 327 height 293
type textarea "window.addEventListener("gp:product-bundle-change", function(data) {"
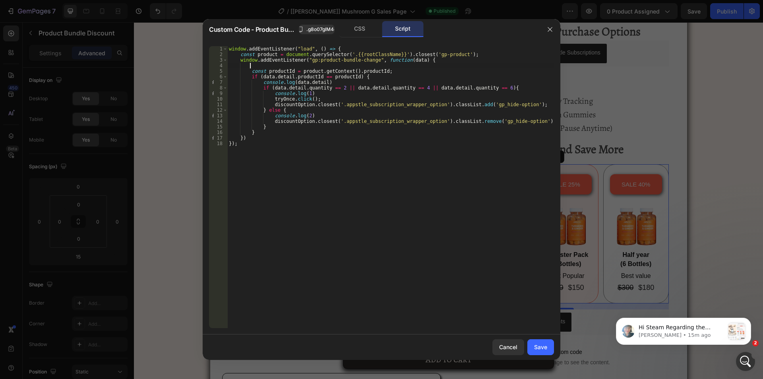
scroll to position [0, 1]
paste textarea "const discountOption = appstleBlock.querySelector('#appstle_selling_plan_label_…"
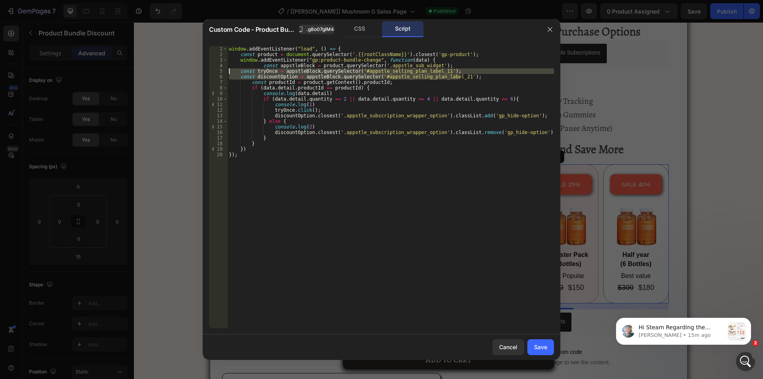
drag, startPoint x: 464, startPoint y: 76, endPoint x: 190, endPoint y: 73, distance: 273.9
click at [190, 73] on div "Custom Code - Product Bundle Discount .g8o07glM4o CSS Script const discountOpti…" at bounding box center [381, 189] width 763 height 379
click at [260, 66] on div "window . addEventListener ( "load" , ( ) => { const product = document . queryS…" at bounding box center [390, 192] width 327 height 293
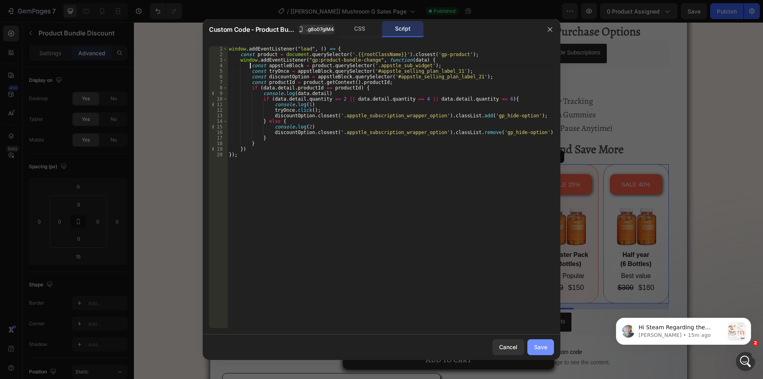
type textarea "const appstleBlock = product.querySelector('.appstle_sub_widget');"
drag, startPoint x: 539, startPoint y: 347, endPoint x: 591, endPoint y: 8, distance: 342.6
click at [539, 347] on div "Save" at bounding box center [540, 347] width 13 height 8
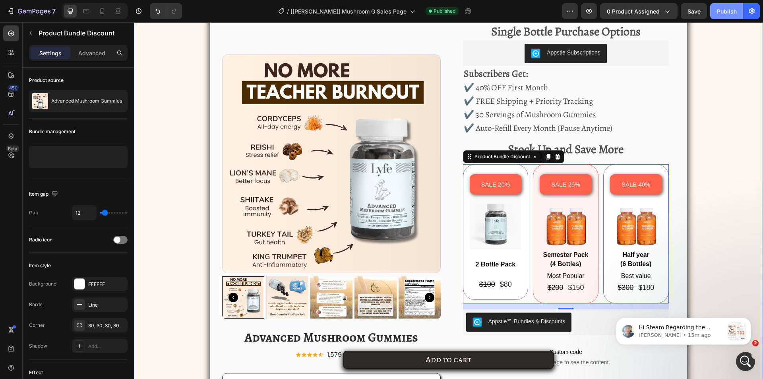
click at [724, 10] on div "Publish" at bounding box center [727, 11] width 20 height 8
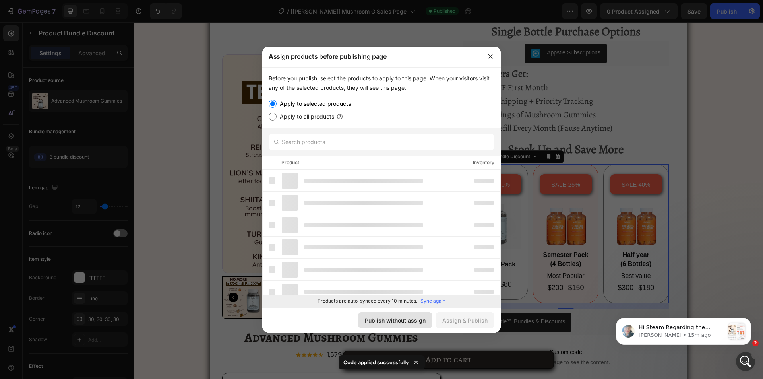
click at [420, 321] on div "Publish without assign" at bounding box center [395, 320] width 61 height 8
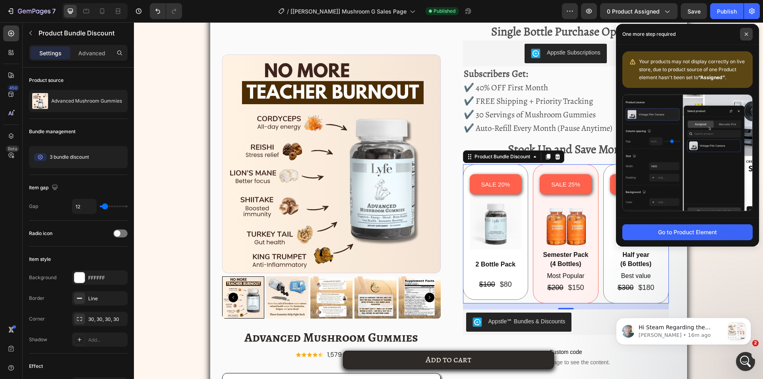
click at [748, 32] on span at bounding box center [746, 34] width 13 height 13
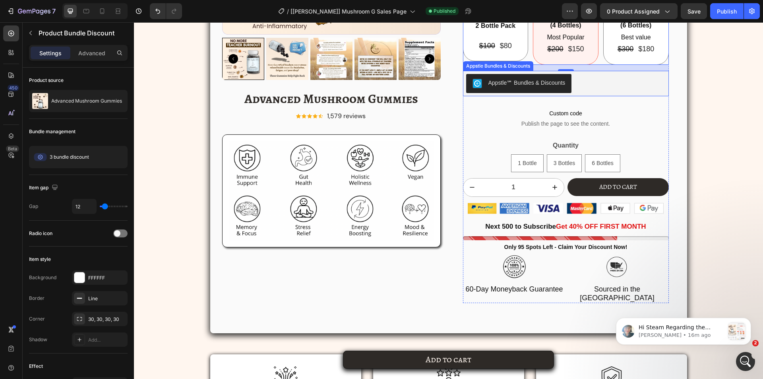
scroll to position [1398, 0]
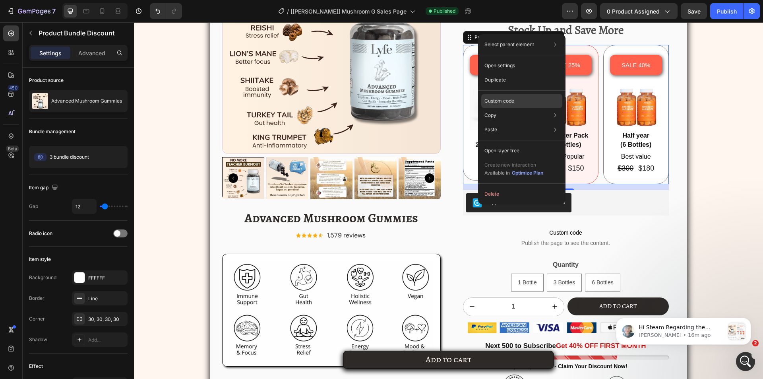
click at [503, 122] on div "Custom code" at bounding box center [521, 129] width 81 height 14
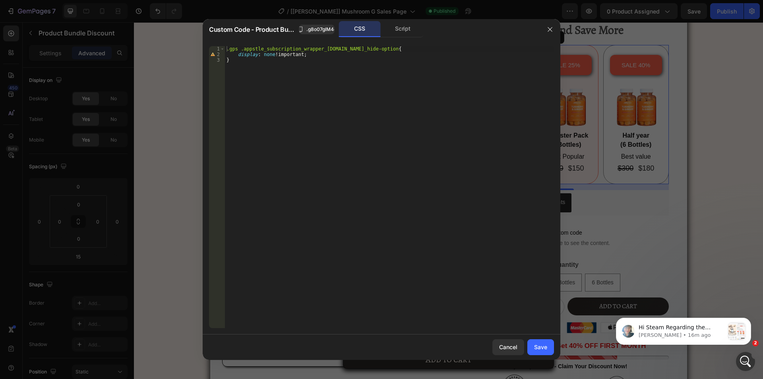
drag, startPoint x: 410, startPoint y: 32, endPoint x: 364, endPoint y: 48, distance: 48.8
click at [409, 32] on div "Script" at bounding box center [403, 29] width 42 height 16
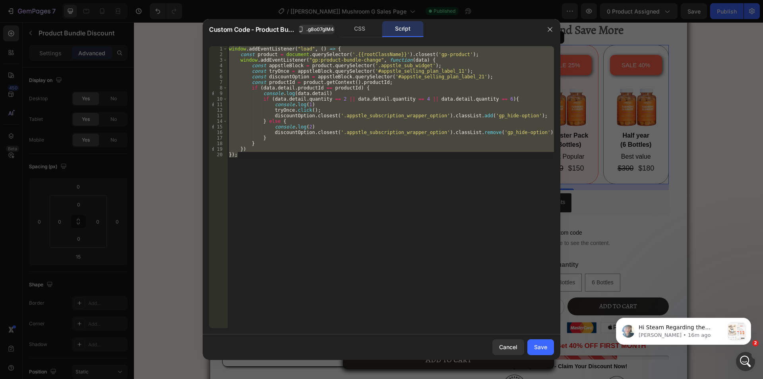
click at [302, 75] on div "window . addEventListener ( "load" , ( ) => { const product = document . queryS…" at bounding box center [390, 187] width 327 height 282
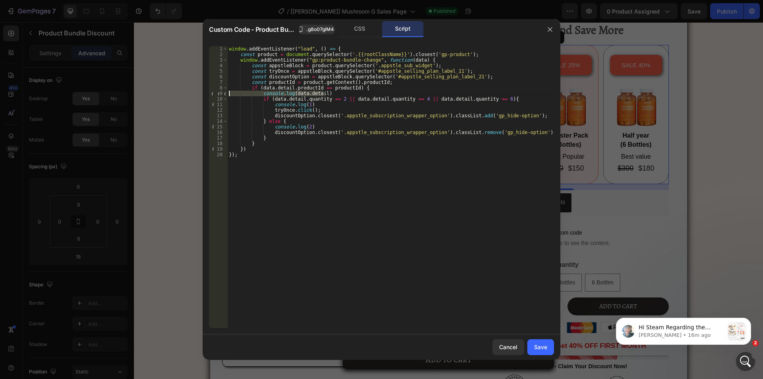
drag, startPoint x: 326, startPoint y: 93, endPoint x: 219, endPoint y: 95, distance: 106.9
click at [219, 95] on div "const discountOption = appstleBlock.querySelector('#appstle_selling_plan_label_…" at bounding box center [381, 187] width 345 height 282
type textarea "console.log(data.detail)"
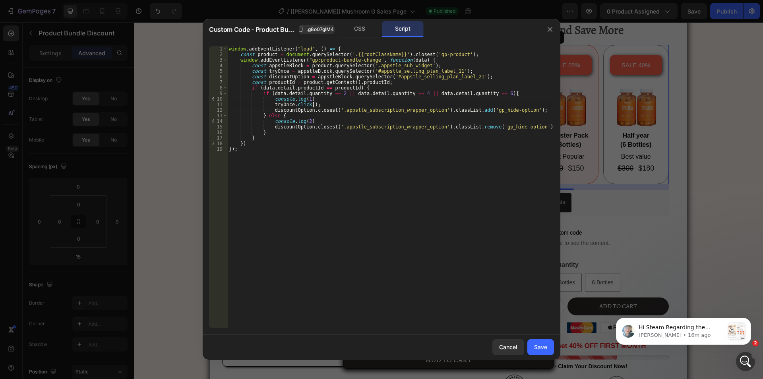
click at [321, 105] on div "window . addEventListener ( "load" , ( ) => { const product = document . queryS…" at bounding box center [390, 192] width 327 height 293
drag, startPoint x: 316, startPoint y: 98, endPoint x: 193, endPoint y: 98, distance: 122.8
click at [193, 98] on div "Custom Code - Product Bundle Discount .g8o07glM4o CSS Script [DOMAIN_NAME](); 1…" at bounding box center [381, 189] width 763 height 379
type textarea "console.log(1)"
drag, startPoint x: 318, startPoint y: 114, endPoint x: 178, endPoint y: 114, distance: 139.5
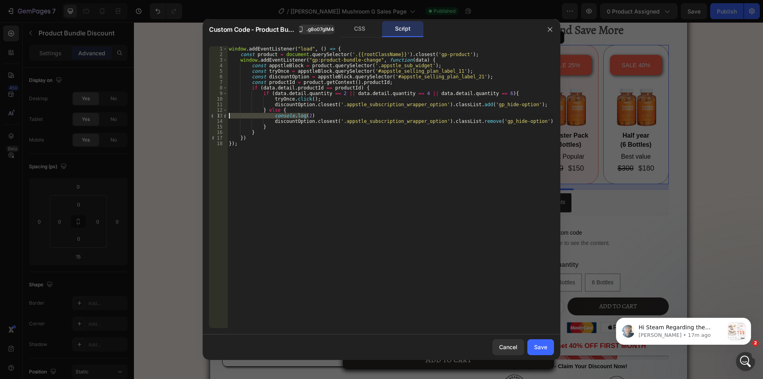
click at [178, 114] on div "Custom Code - Product Bundle Discount .g8o07glM4o CSS Script if (data.detail.qu…" at bounding box center [381, 189] width 763 height 379
type textarea "console.log(2)"
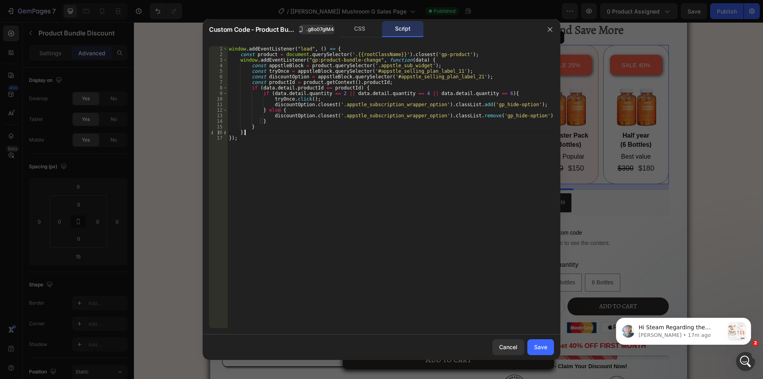
click at [336, 130] on div "window . addEventListener ( "load" , ( ) => { const product = document . queryS…" at bounding box center [390, 192] width 327 height 293
type textarea "})"
paste textarea "})"
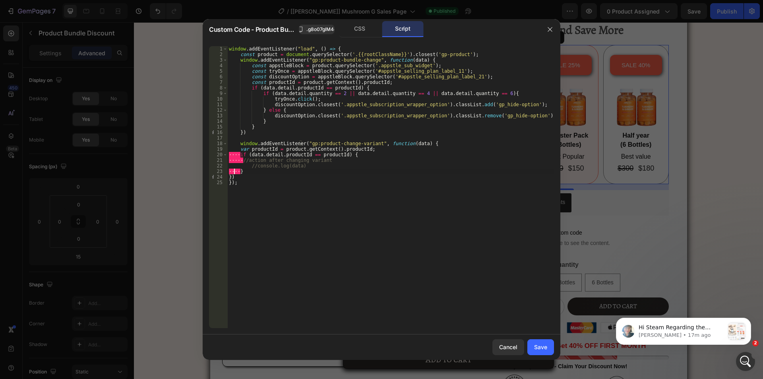
click at [235, 171] on div "window . addEventListener ( "load" , ( ) => { const product = document . queryS…" at bounding box center [390, 192] width 327 height 293
click at [236, 162] on div "window . addEventListener ( "load" , ( ) => { const product = document . queryS…" at bounding box center [390, 192] width 327 height 293
click at [231, 156] on div "window . addEventListener ( "load" , ( ) => { const product = document . queryS…" at bounding box center [390, 192] width 327 height 293
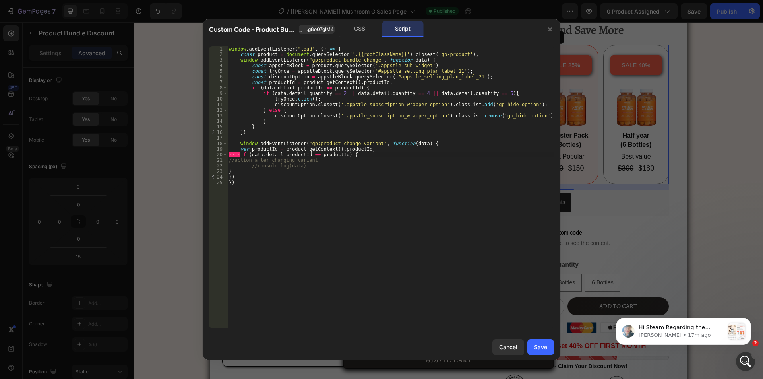
click at [231, 156] on div "window . addEventListener ( "load" , ( ) => { const product = document . queryS…" at bounding box center [390, 192] width 327 height 293
click at [231, 156] on div "window . addEventListener ( "load" , ( ) => { const product = document . queryS…" at bounding box center [390, 187] width 327 height 282
click at [231, 156] on div "window . addEventListener ( "load" , ( ) => { const product = document . queryS…" at bounding box center [390, 192] width 327 height 293
click at [249, 174] on div "window . addEventListener ( "load" , ( ) => { const product = document . queryS…" at bounding box center [390, 192] width 327 height 293
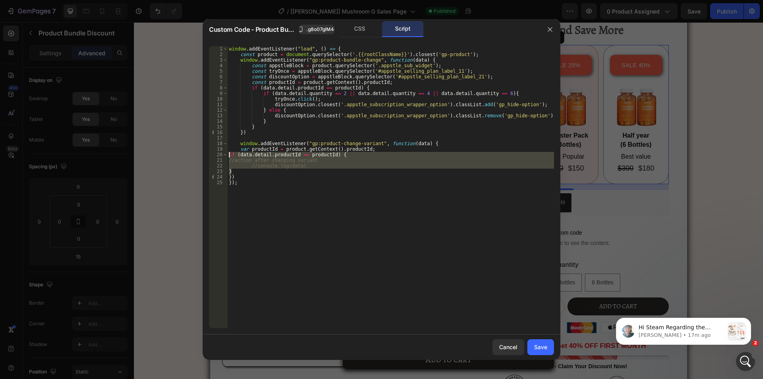
drag, startPoint x: 233, startPoint y: 171, endPoint x: 222, endPoint y: 154, distance: 20.0
click at [222, 154] on div "} 1 2 3 4 5 6 7 8 9 10 11 12 13 14 15 16 17 18 19 20 21 22 23 24 25 window . ad…" at bounding box center [381, 187] width 345 height 282
click at [105, 32] on p "if (data.detail.productId == ProductID) { // [PERSON_NAME] động sau khi thay đổ…" at bounding box center [52, 20] width 105 height 23
click at [299, 181] on div "window . addEventListener ( "load" , ( ) => { const product = document . queryS…" at bounding box center [390, 192] width 327 height 293
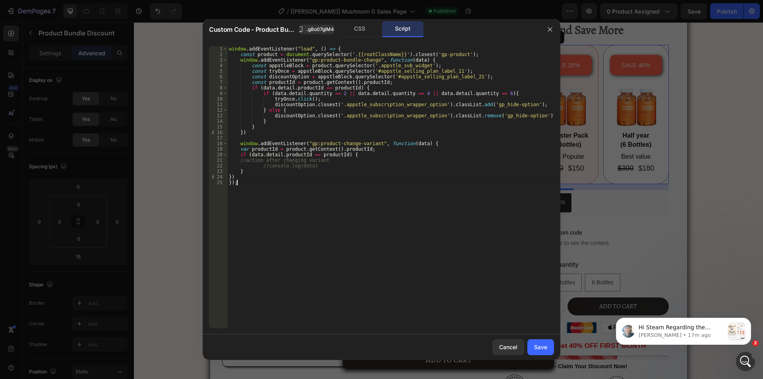
click at [230, 176] on div "window . addEventListener ( "load" , ( ) => { const product = document . queryS…" at bounding box center [390, 192] width 327 height 293
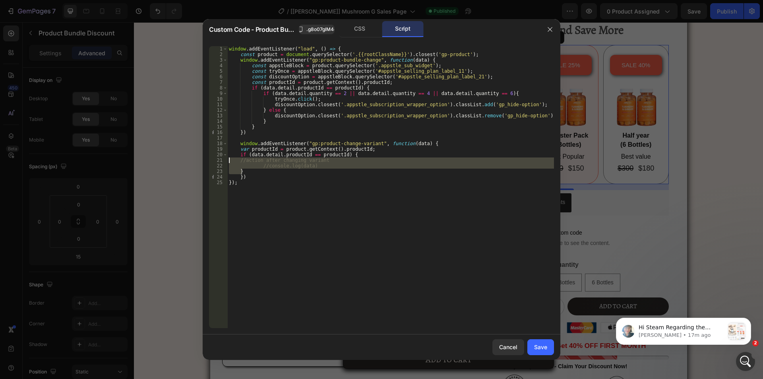
drag, startPoint x: 245, startPoint y: 171, endPoint x: 209, endPoint y: 161, distance: 36.9
click at [209, 161] on div "}) 1 2 3 4 5 6 7 8 9 10 11 12 13 14 15 16 17 18 19 20 21 22 23 24 25 window . a…" at bounding box center [381, 187] width 345 height 282
click at [278, 165] on div "window . addEventListener ( "load" , ( ) => { const product = document . queryS…" at bounding box center [390, 187] width 327 height 282
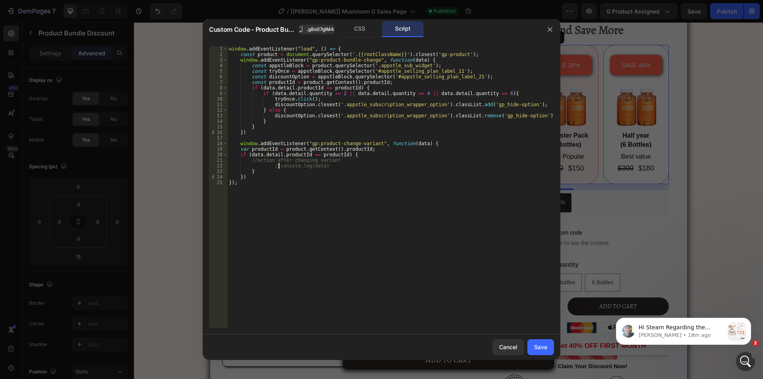
click at [273, 165] on div "window . addEventListener ( "load" , ( ) => { const product = document . queryS…" at bounding box center [390, 192] width 327 height 293
click at [271, 165] on div "window . addEventListener ( "load" , ( ) => { const product = document . queryS…" at bounding box center [390, 192] width 327 height 293
click at [255, 166] on div "window . addEventListener ( "load" , ( ) => { const product = document . queryS…" at bounding box center [390, 192] width 327 height 293
drag, startPoint x: 333, startPoint y: 159, endPoint x: 233, endPoint y: 163, distance: 100.3
click at [187, 159] on div "Custom Code - Product Bundle Discount .g8o07glM4o CSS Script console.log(data) …" at bounding box center [381, 189] width 763 height 379
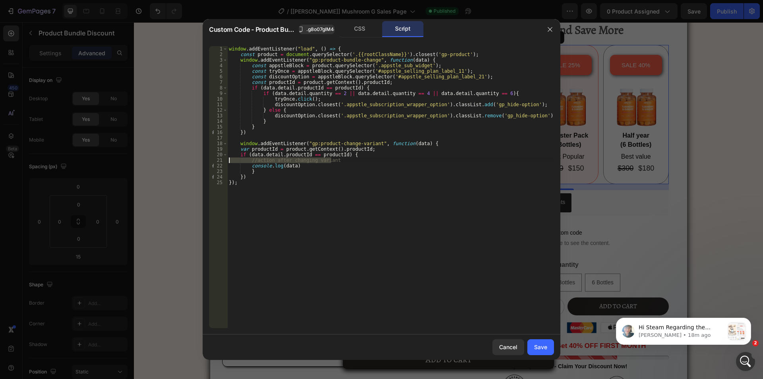
type textarea "//action after changing variant"
click at [356, 184] on div "window . addEventListener ( "load" , ( ) => { const product = document . queryS…" at bounding box center [390, 192] width 327 height 293
click at [250, 82] on div "window . addEventListener ( "load" , ( ) => { const product = document . queryS…" at bounding box center [390, 192] width 327 height 293
click at [264, 82] on div "window . addEventListener ( "load" , ( ) => { const product = document . queryS…" at bounding box center [390, 192] width 327 height 293
click at [240, 148] on div "window . addEventListener ( "load" , ( ) => { const product = document . queryS…" at bounding box center [390, 192] width 327 height 293
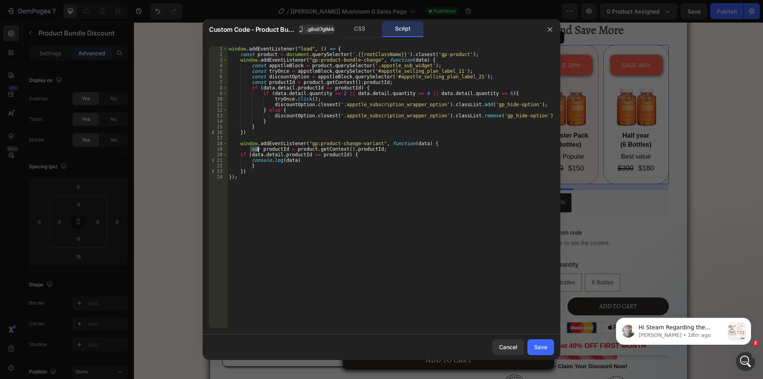
click at [258, 149] on div "window . addEventListener ( "load" , ( ) => { const product = document . queryS…" at bounding box center [390, 192] width 327 height 293
paste textarea "const"
click at [306, 165] on div "window . addEventListener ( "load" , ( ) => { const product = document . queryS…" at bounding box center [390, 192] width 327 height 293
click at [239, 155] on div "window . addEventListener ( "load" , ( ) => { const product = document . queryS…" at bounding box center [390, 192] width 327 height 293
click at [252, 165] on div "window . addEventListener ( "load" , ( ) => { const product = document . queryS…" at bounding box center [390, 192] width 327 height 293
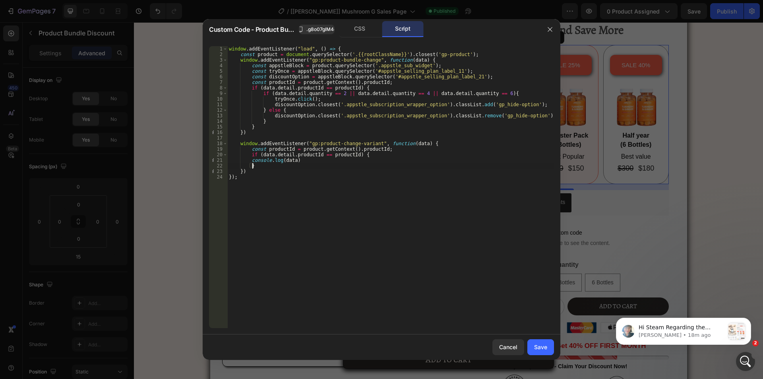
click at [250, 164] on div "window . addEventListener ( "load" , ( ) => { const product = document . queryS…" at bounding box center [390, 192] width 327 height 293
click at [250, 160] on div "window . addEventListener ( "load" , ( ) => { const product = document . queryS…" at bounding box center [390, 192] width 327 height 293
click at [349, 213] on div "window . addEventListener ( "load" , ( ) => { const product = document . queryS…" at bounding box center [390, 192] width 327 height 293
type textarea "});"
click at [536, 345] on div "Save" at bounding box center [540, 347] width 13 height 8
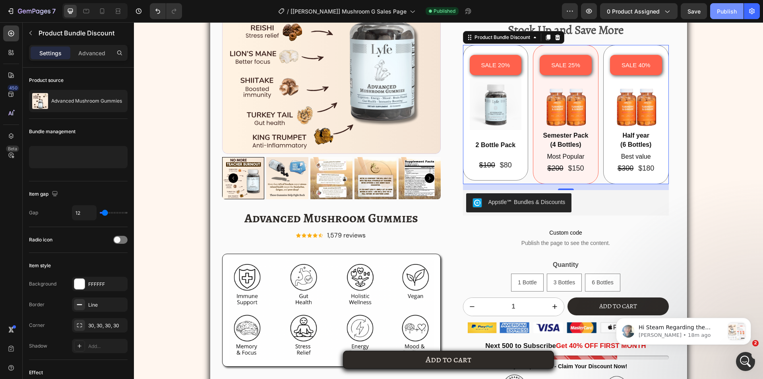
drag, startPoint x: 720, startPoint y: 10, endPoint x: 579, endPoint y: 2, distance: 141.3
click at [720, 10] on div "Publish" at bounding box center [727, 11] width 20 height 8
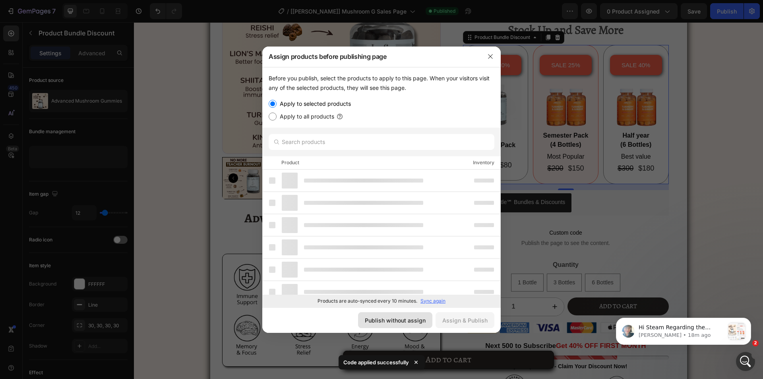
drag, startPoint x: 409, startPoint y: 319, endPoint x: 159, endPoint y: 229, distance: 265.4
click at [409, 319] on div "Publish without assign" at bounding box center [395, 320] width 61 height 8
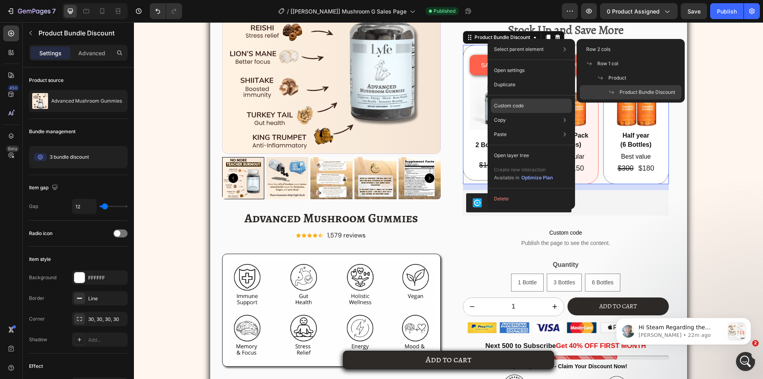
click at [515, 104] on p "Custom code" at bounding box center [509, 105] width 30 height 7
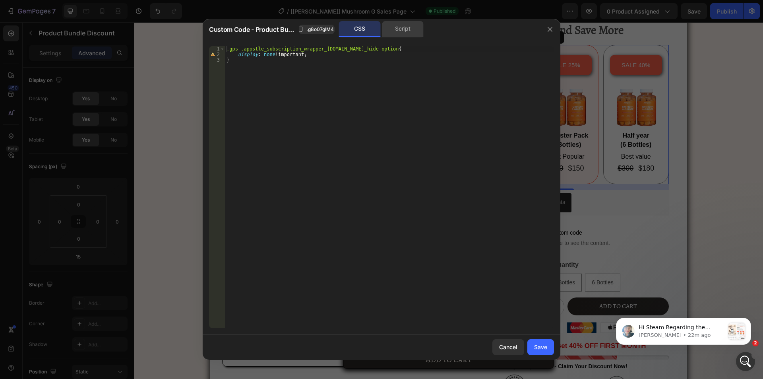
click at [398, 28] on div "Script" at bounding box center [403, 29] width 42 height 16
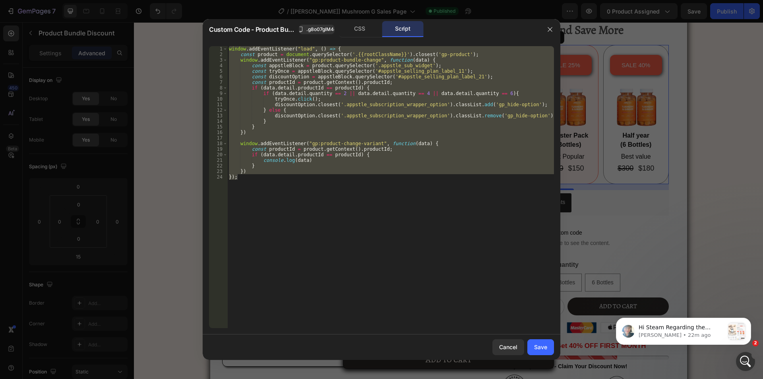
click at [283, 58] on div "window . addEventListener ( "load" , ( ) => { const product = document . queryS…" at bounding box center [390, 187] width 327 height 282
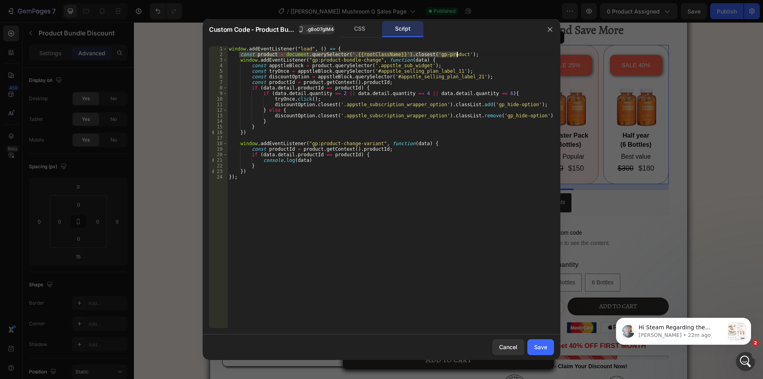
drag, startPoint x: 239, startPoint y: 53, endPoint x: 459, endPoint y: 53, distance: 220.2
click at [459, 53] on div "window . addEventListener ( "load" , ( ) => { const product = document . queryS…" at bounding box center [390, 192] width 327 height 293
click at [322, 32] on span ".g8o07glM4o" at bounding box center [321, 29] width 30 height 7
click at [262, 161] on div "window . addEventListener ( "load" , ( ) => { const product = document . queryS…" at bounding box center [390, 192] width 327 height 293
click at [258, 159] on div "window . addEventListener ( "load" , ( ) => { const product = document . queryS…" at bounding box center [390, 192] width 327 height 293
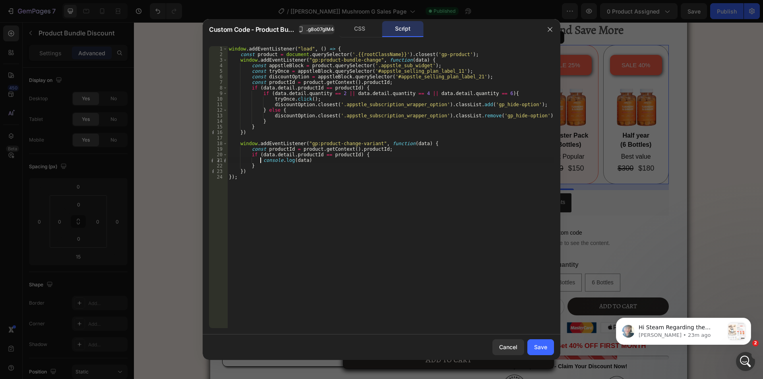
click at [260, 161] on div "window . addEventListener ( "load" , ( ) => { const product = document . queryS…" at bounding box center [390, 192] width 327 height 293
click at [305, 161] on div "window . addEventListener ( "load" , ( ) => { const product = document . queryS…" at bounding box center [390, 192] width 327 height 293
type textarea "i"
type textarea "ì"
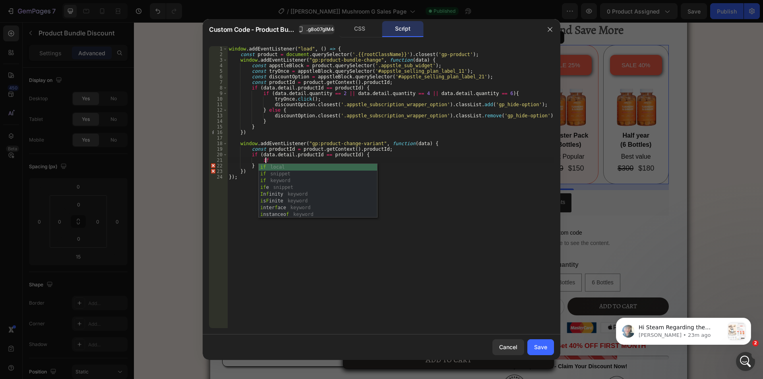
scroll to position [0, 3]
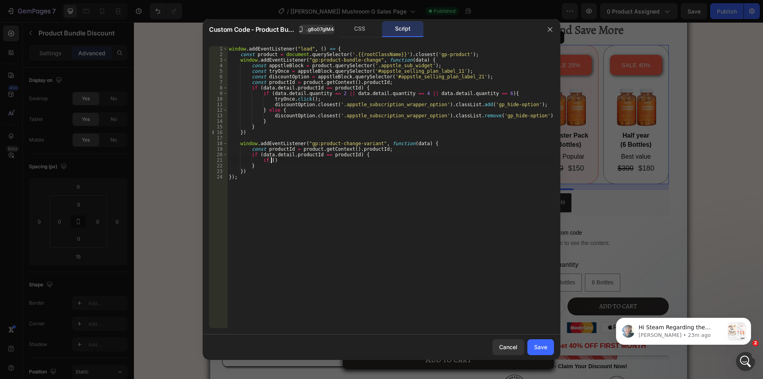
paste textarea ")"
click at [271, 163] on div "window . addEventListener ( "load" , ( ) => { const product = document . queryS…" at bounding box center [390, 192] width 327 height 293
click at [360, 160] on div "window . addEventListener ( "load" , ( ) => { const product = document . queryS…" at bounding box center [390, 192] width 327 height 293
click at [362, 160] on div "window . addEventListener ( "load" , ( ) => { const product = document . queryS…" at bounding box center [390, 192] width 327 height 293
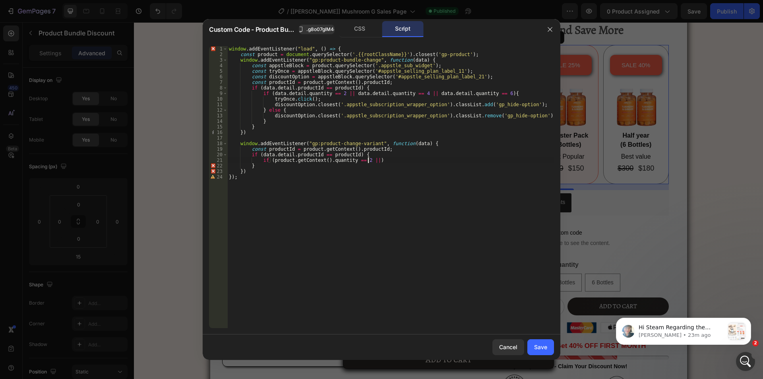
scroll to position [0, 12]
paste textarea "product.getContext().quantity == 2"
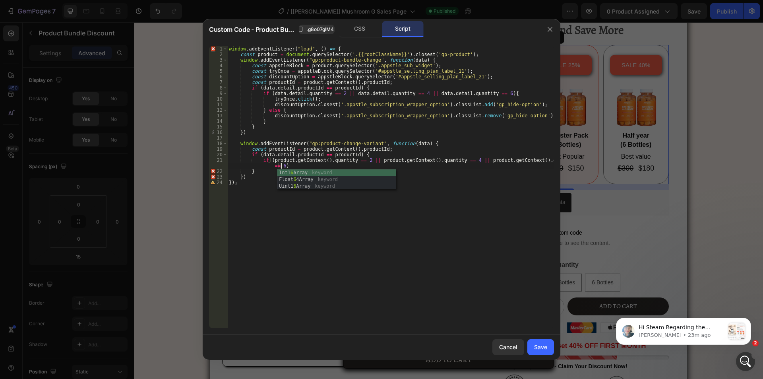
scroll to position [0, 27]
type textarea "if (product.getContext().quantity == 2 || product.getContext().quantity == 4 ||…"
type textarea "} else {"
click at [257, 125] on div "window . addEventListener ( "load" , ( ) => { const product = document . queryS…" at bounding box center [390, 192] width 327 height 293
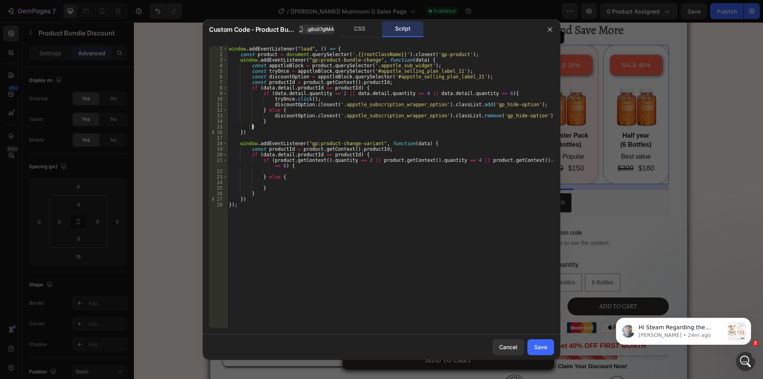
scroll to position [0, 2]
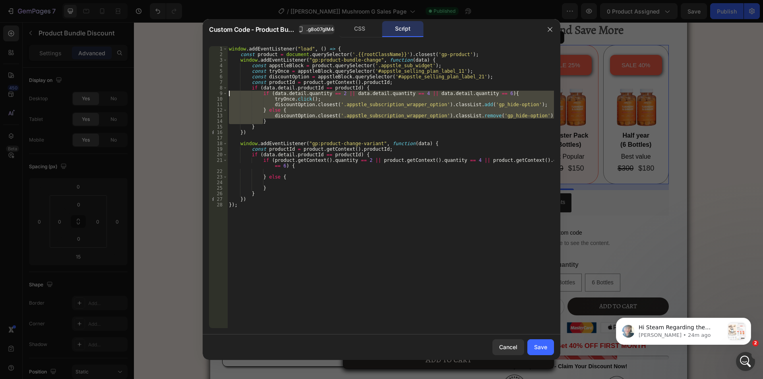
drag, startPoint x: 265, startPoint y: 120, endPoint x: 202, endPoint y: 91, distance: 69.9
click at [202, 91] on div "Custom Code - Product Bundle Discount .g8o07glM4o CSS Script } 1 2 3 4 5 6 7 8 …" at bounding box center [381, 189] width 763 height 379
click at [311, 108] on div "window . addEventListener ( "load" , ( ) => { const product = document . queryS…" at bounding box center [390, 187] width 327 height 282
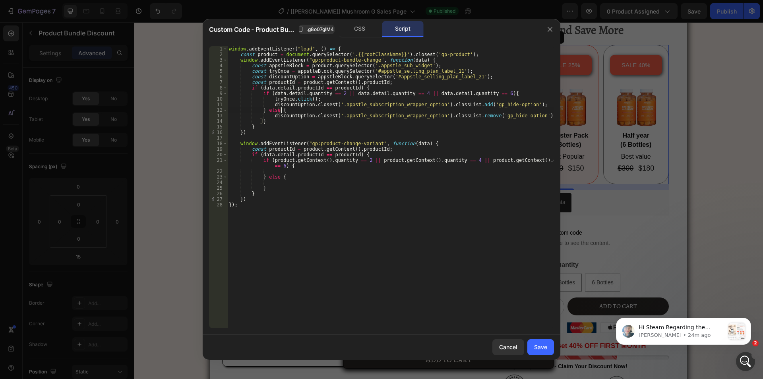
click at [269, 104] on div "window . addEventListener ( "load" , ( ) => { const product = document . queryS…" at bounding box center [390, 192] width 327 height 293
type textarea "discountOption.closest('.appstle_subscription_wrapper_option').classList.add('g…"
click at [271, 104] on div "window . addEventListener ( "load" , ( ) => { const product = document . queryS…" at bounding box center [390, 192] width 327 height 293
click at [527, 105] on div "window . addEventListener ( "load" , ( ) => { const product = document . queryS…" at bounding box center [390, 192] width 327 height 293
click at [288, 170] on div "window . addEventListener ( "load" , ( ) => { const product = document . queryS…" at bounding box center [390, 192] width 327 height 293
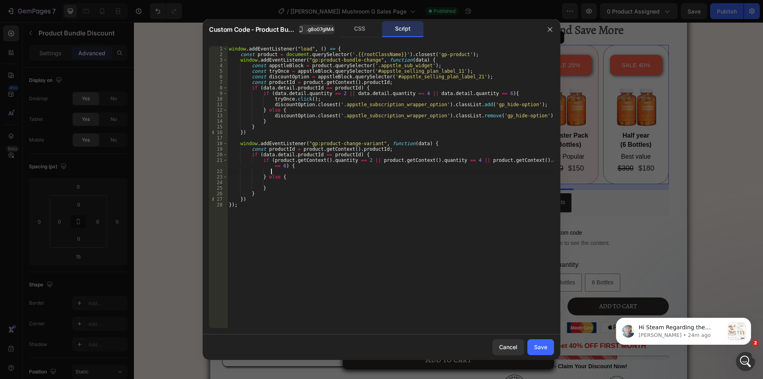
paste textarea "discountOption.closest('.appstle_subscription_wrapper_option').classList.add('g…"
click at [270, 116] on div "window . addEventListener ( "load" , ( ) => { const product = document . queryS…" at bounding box center [390, 192] width 327 height 293
type textarea "discountOption.closest('.appstle_subscription_wrapper_option').classList.remove…"
click at [537, 116] on div "window . addEventListener ( "load" , ( ) => { const product = document . queryS…" at bounding box center [390, 192] width 327 height 293
click at [329, 181] on div "window . addEventListener ( "load" , ( ) => { const product = document . queryS…" at bounding box center [390, 192] width 327 height 293
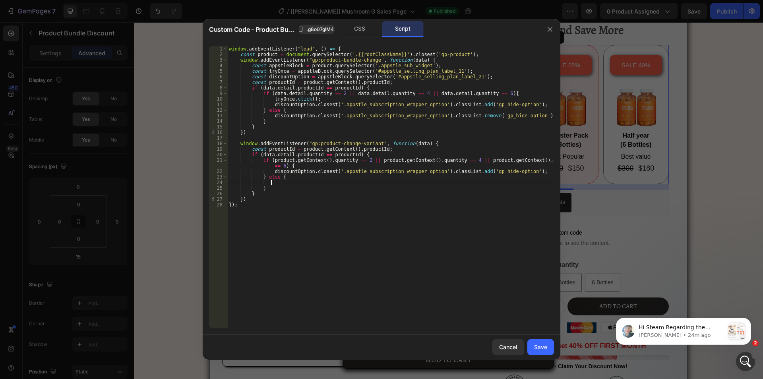
paste textarea "discountOption.closest('.appstle_subscription_wrapper_option').classList.remove…"
type textarea "discountOption.closest('.appstle_subscription_wrapper_option').classList.remove…"
click at [533, 345] on button "Save" at bounding box center [540, 347] width 27 height 16
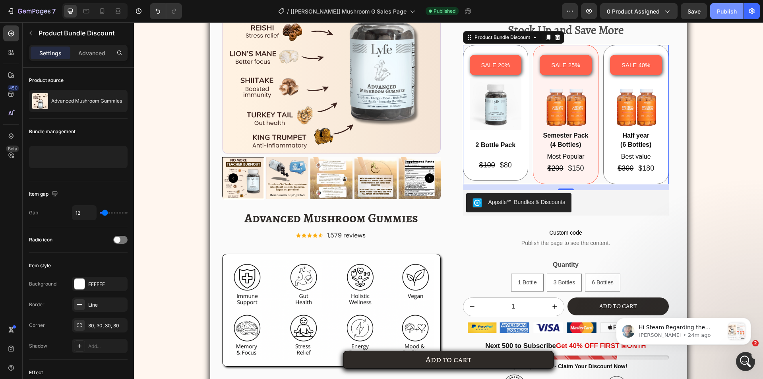
click at [721, 7] on div "Publish" at bounding box center [727, 11] width 20 height 8
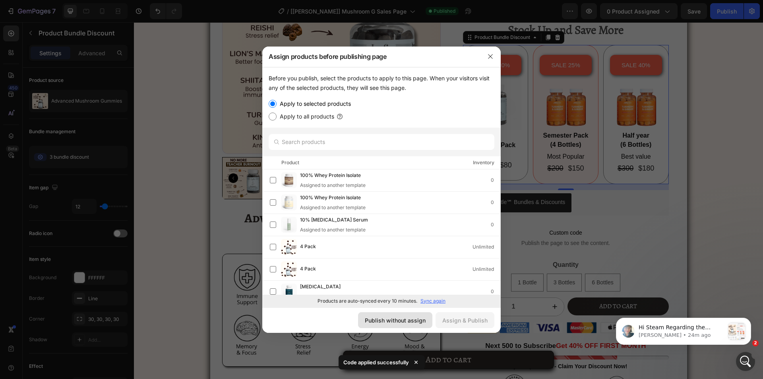
click at [401, 315] on button "Publish without assign" at bounding box center [395, 320] width 74 height 16
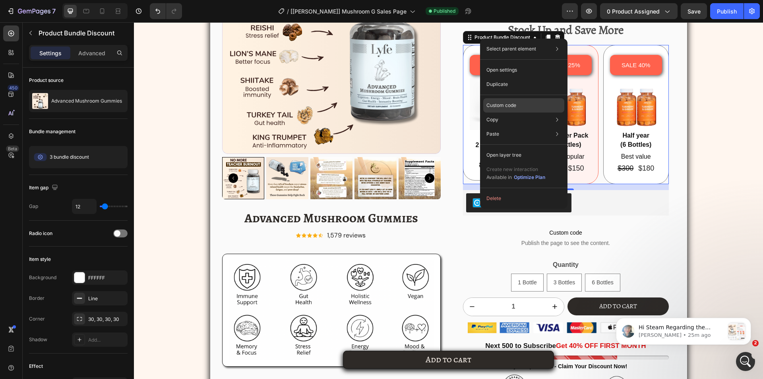
click at [499, 104] on p "Custom code" at bounding box center [502, 105] width 30 height 7
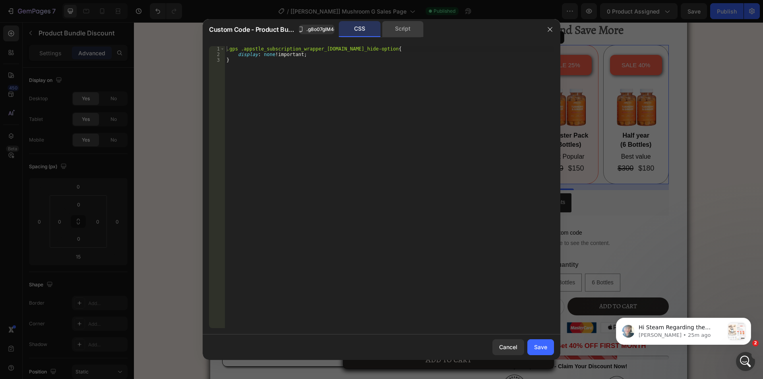
click at [400, 28] on div "Script" at bounding box center [403, 29] width 42 height 16
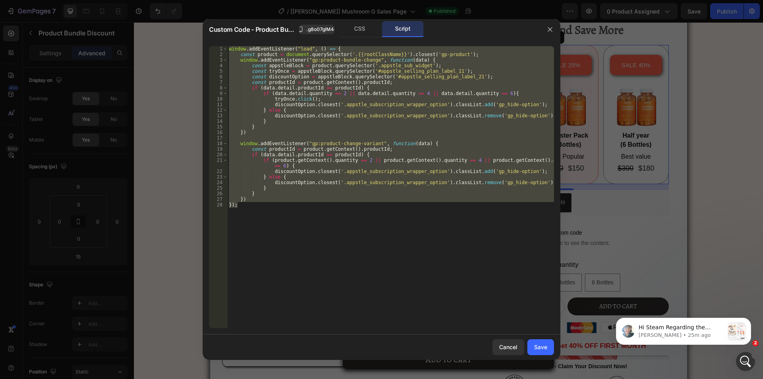
click at [279, 83] on div "window . addEventListener ( "load" , ( ) => { const product = document . queryS…" at bounding box center [390, 187] width 327 height 282
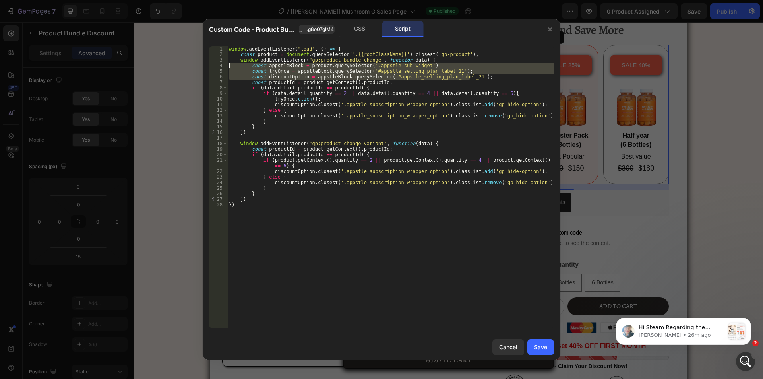
drag, startPoint x: 471, startPoint y: 76, endPoint x: 198, endPoint y: 68, distance: 273.2
click at [198, 68] on div "Custom Code - Product Bundle Discount .g8o07glM4o CSS Script const productId = …" at bounding box center [381, 189] width 763 height 379
click at [341, 72] on div "window . addEventListener ( "load" , ( ) => { const product = document . queryS…" at bounding box center [390, 187] width 327 height 282
drag, startPoint x: 475, startPoint y: 77, endPoint x: 225, endPoint y: 67, distance: 250.2
click at [225, 67] on div "const tryOnce = appstleBlock.querySelector('#appstle_selling_plan_label_11'); 1…" at bounding box center [381, 187] width 345 height 282
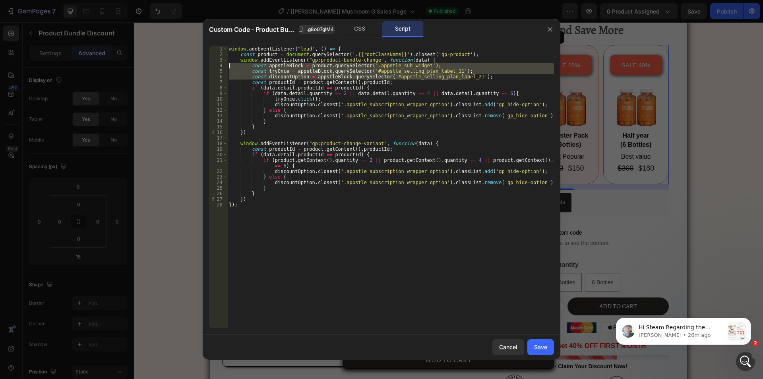
click at [429, 144] on div "window . addEventListener ( "load" , ( ) => { const product = document . queryS…" at bounding box center [390, 192] width 327 height 293
type textarea "window.addEventListener("gp:product-change-variant", function(data) {"
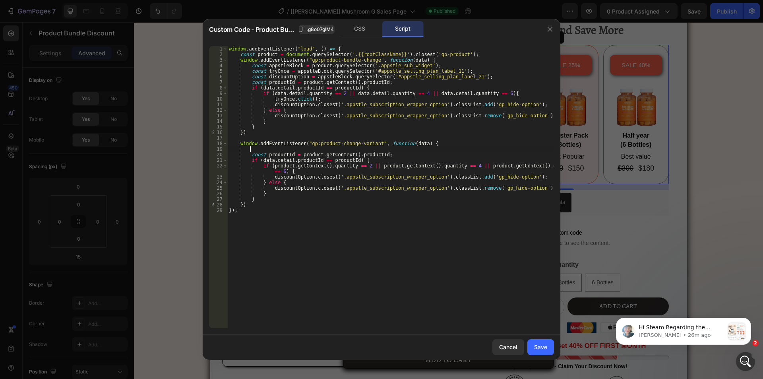
scroll to position [0, 1]
paste textarea "const discountOption = appstleBlock.querySelector('#appstle_selling_plan_label_…"
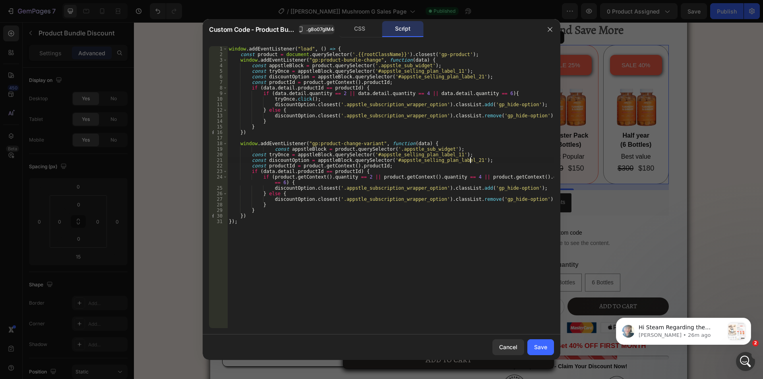
click at [272, 145] on div "window . addEventListener ( "load" , ( ) => { const product = document . queryS…" at bounding box center [390, 192] width 327 height 293
type textarea "const appstleBlock = product.querySelector('.appstle_sub_widget');"
click at [540, 346] on div "Save" at bounding box center [540, 347] width 13 height 8
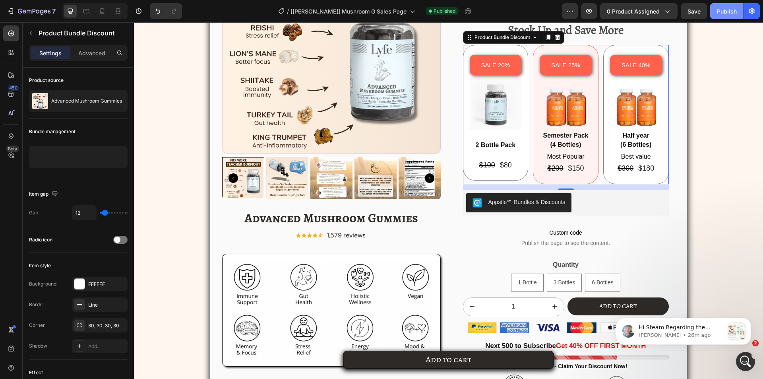
click at [725, 9] on div "Publish" at bounding box center [727, 11] width 20 height 8
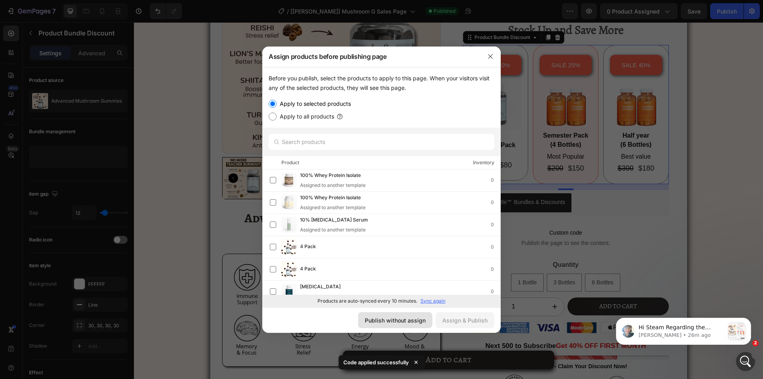
drag, startPoint x: 397, startPoint y: 321, endPoint x: 102, endPoint y: 254, distance: 302.9
click at [397, 321] on div "Publish without assign" at bounding box center [395, 320] width 61 height 8
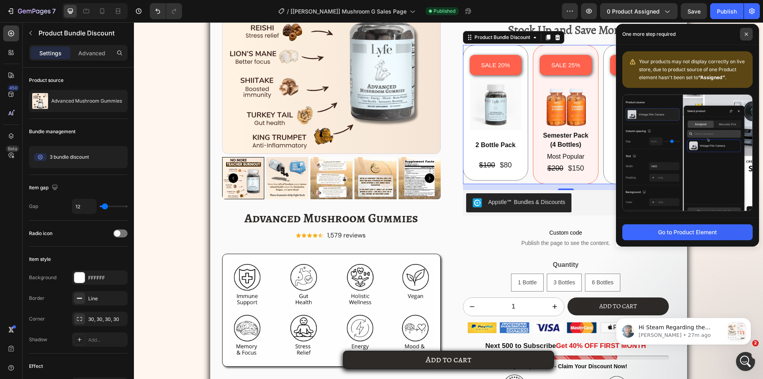
click at [747, 36] on span at bounding box center [746, 34] width 13 height 13
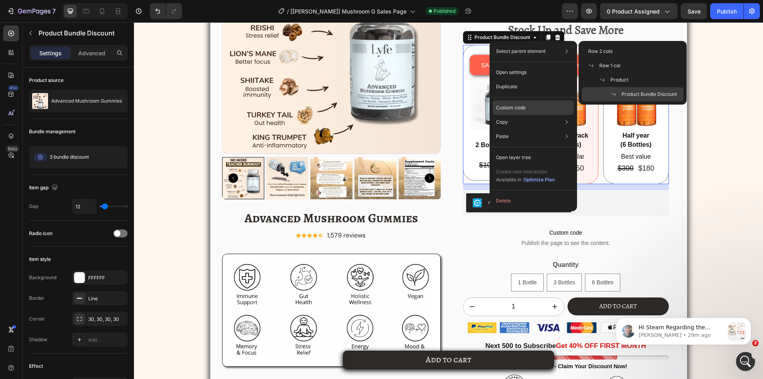
click at [512, 129] on div "Custom code" at bounding box center [533, 136] width 81 height 14
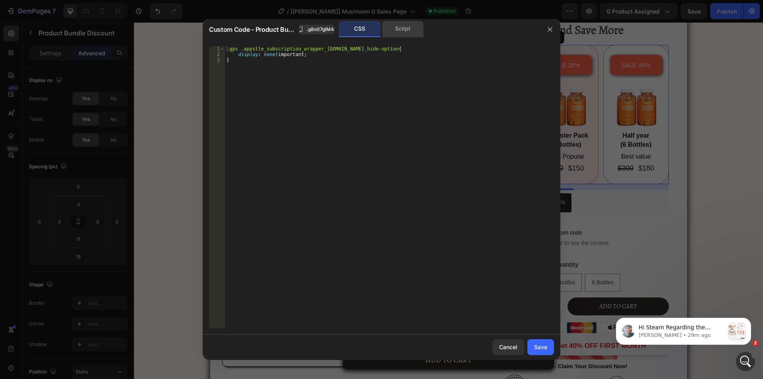
click at [402, 27] on div "Script" at bounding box center [403, 29] width 42 height 16
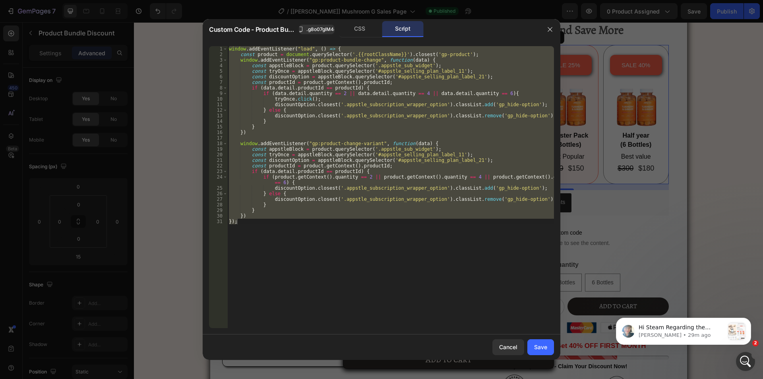
type textarea "}) });"
click at [304, 140] on div "window . addEventListener ( "load" , ( ) => { const product = document . queryS…" at bounding box center [390, 187] width 327 height 282
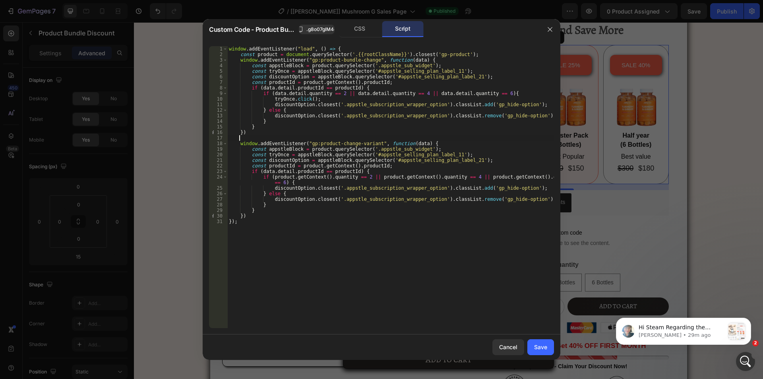
click at [270, 98] on div "window . addEventListener ( "load" , ( ) => { const product = document . queryS…" at bounding box center [390, 192] width 327 height 293
click at [318, 99] on div "window . addEventListener ( "load" , ( ) => { const product = document . queryS…" at bounding box center [390, 192] width 327 height 293
click at [309, 182] on div "window . addEventListener ( "load" , ( ) => { const product = document . queryS…" at bounding box center [390, 192] width 327 height 293
type textarea "if (product.getContext().quantity == 2 || product.getContext().quantity == 4 ||…"
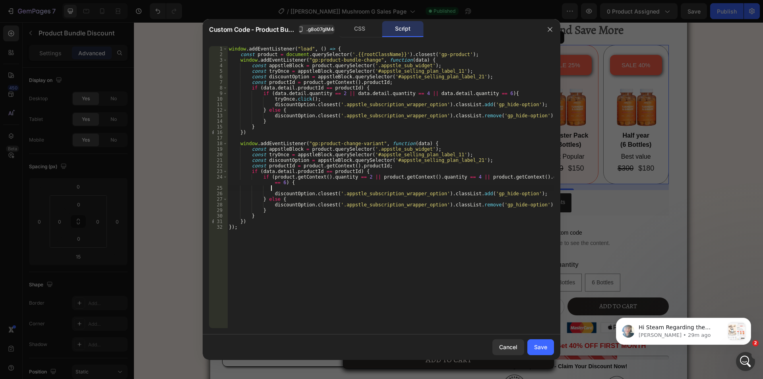
paste textarea "[DOMAIN_NAME]();"
click at [313, 181] on div "window . addEventListener ( "load" , ( ) => { const product = document . queryS…" at bounding box center [390, 192] width 327 height 293
type textarea "if (product.getContext().quantity == 2 || product.getContext().quantity == 4 ||…"
type textarea "console.log('check click"
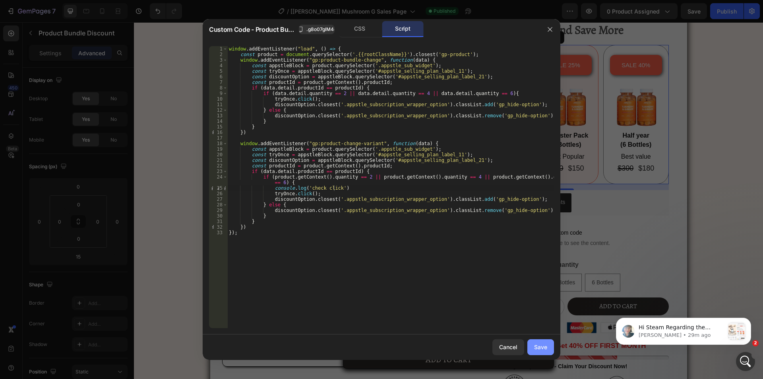
drag, startPoint x: 543, startPoint y: 349, endPoint x: 593, endPoint y: 18, distance: 334.5
click at [543, 349] on div "Save" at bounding box center [540, 347] width 13 height 8
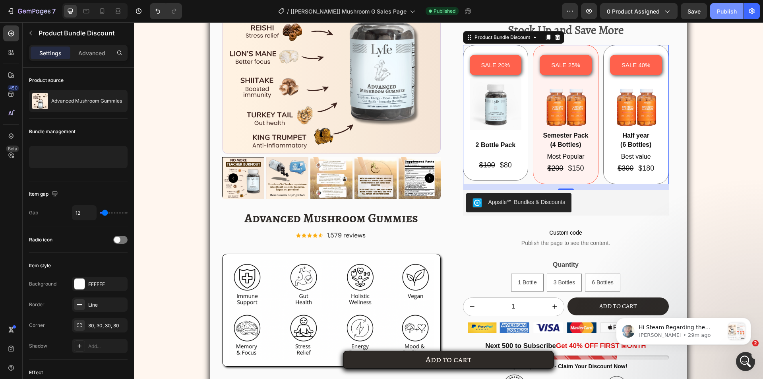
click at [728, 10] on div "Publish" at bounding box center [727, 11] width 20 height 8
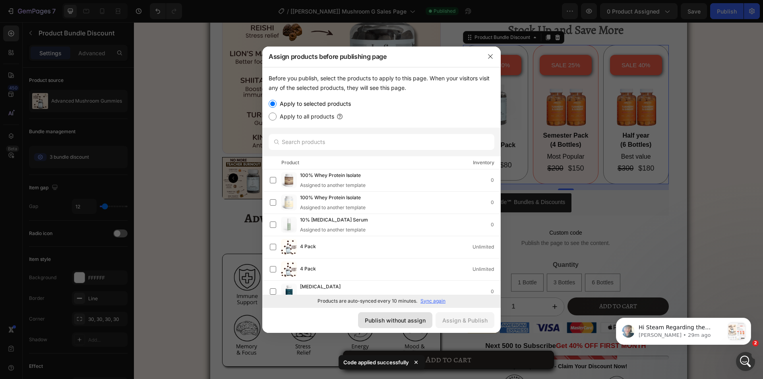
click at [392, 316] on div "Publish without assign" at bounding box center [395, 320] width 61 height 8
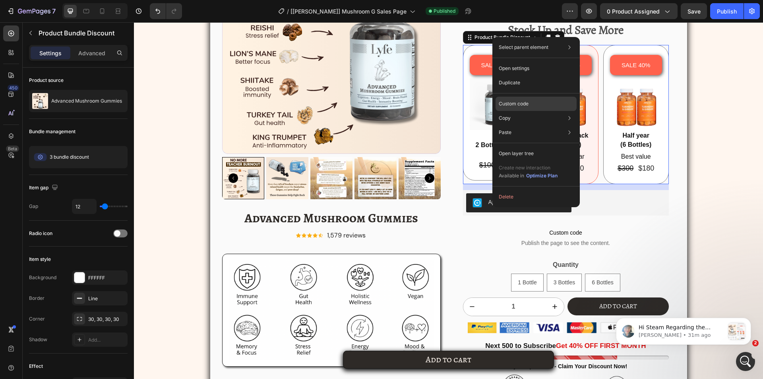
click at [506, 125] on div "Custom code" at bounding box center [536, 132] width 81 height 14
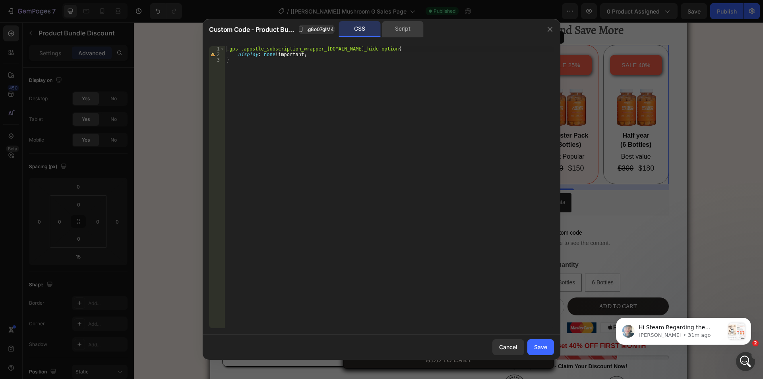
click at [397, 29] on div "Script" at bounding box center [403, 29] width 42 height 16
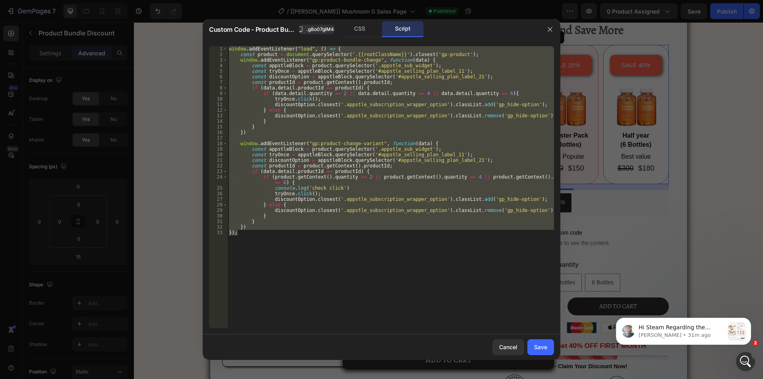
click at [413, 173] on div "window . addEventListener ( "load" , ( ) => { const product = document . queryS…" at bounding box center [390, 187] width 327 height 282
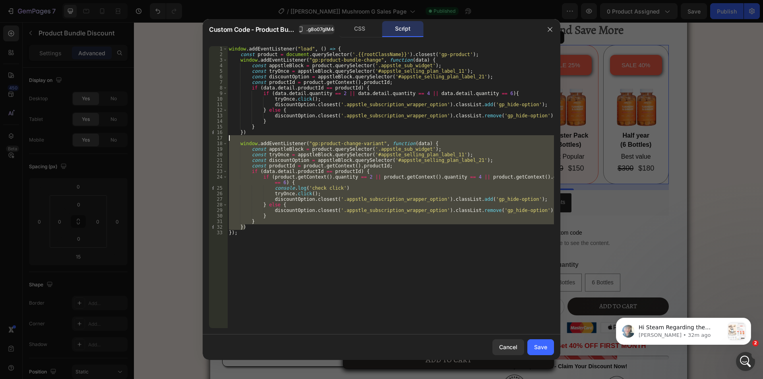
drag, startPoint x: 247, startPoint y: 227, endPoint x: 202, endPoint y: 137, distance: 100.1
click at [202, 137] on div "Custom Code - Product Bundle Discount .g8o07glM4o CSS Script if (data.detail.pr…" at bounding box center [381, 189] width 763 height 379
type textarea "window.addEventListener("gp:product-change-variant", function(data) {"
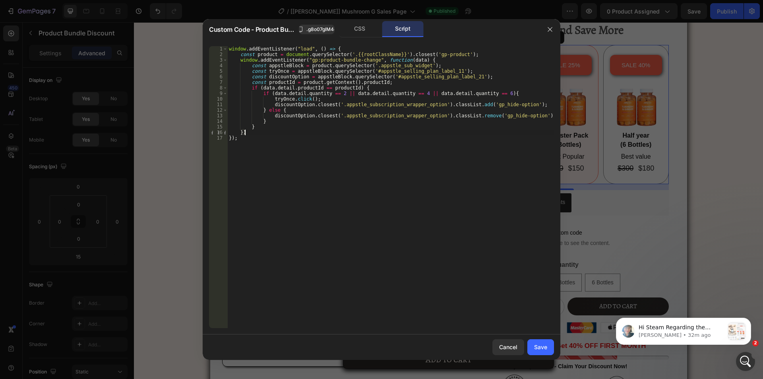
click at [314, 147] on div "window . addEventListener ( "load" , ( ) => { const product = document . queryS…" at bounding box center [390, 192] width 327 height 293
click at [275, 133] on div "window . addEventListener ( "load" , ( ) => { const product = document . queryS…" at bounding box center [390, 192] width 327 height 293
type textarea "})"
click at [540, 346] on div "Save" at bounding box center [540, 347] width 13 height 8
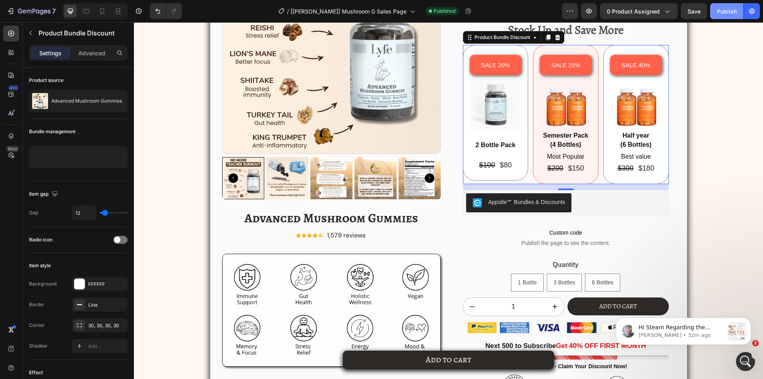
click at [715, 12] on button "Publish" at bounding box center [726, 11] width 33 height 16
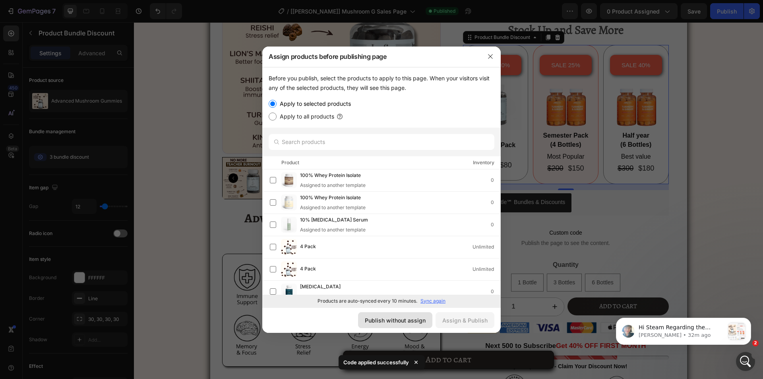
drag, startPoint x: 400, startPoint y: 318, endPoint x: 596, endPoint y: 173, distance: 243.8
click at [400, 318] on div "Publish without assign" at bounding box center [395, 320] width 61 height 8
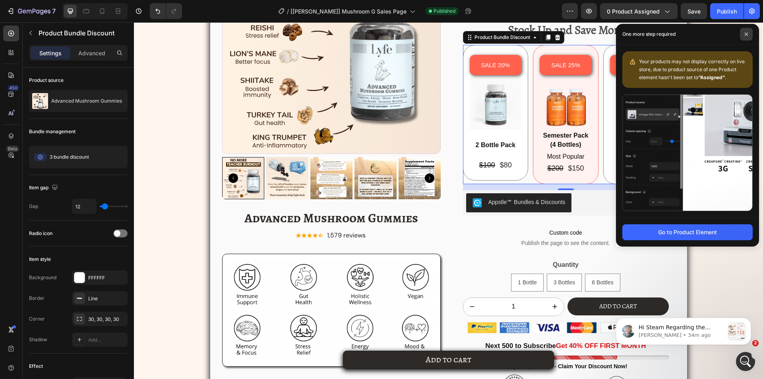
click at [745, 32] on span at bounding box center [746, 34] width 13 height 13
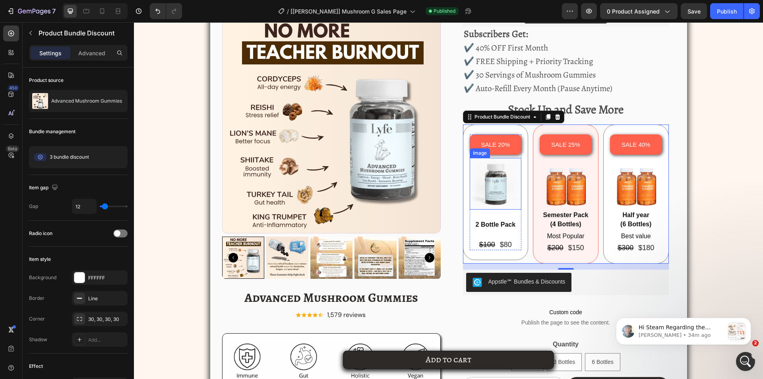
scroll to position [1279, 0]
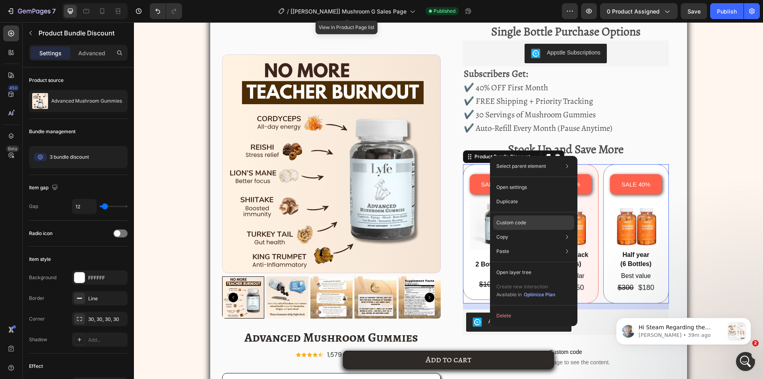
click at [513, 244] on div "Custom code" at bounding box center [533, 251] width 81 height 14
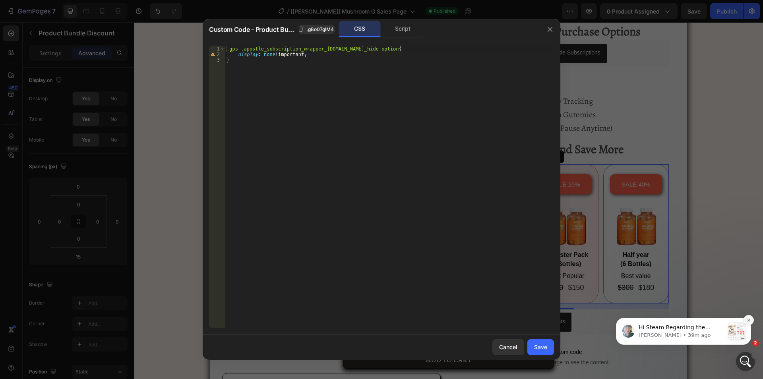
click at [749, 320] on icon "Dismiss notification" at bounding box center [749, 320] width 4 height 4
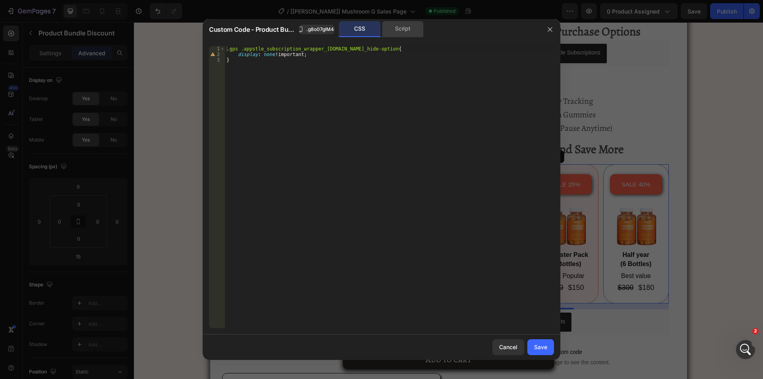
click at [405, 25] on div "Script" at bounding box center [403, 29] width 42 height 16
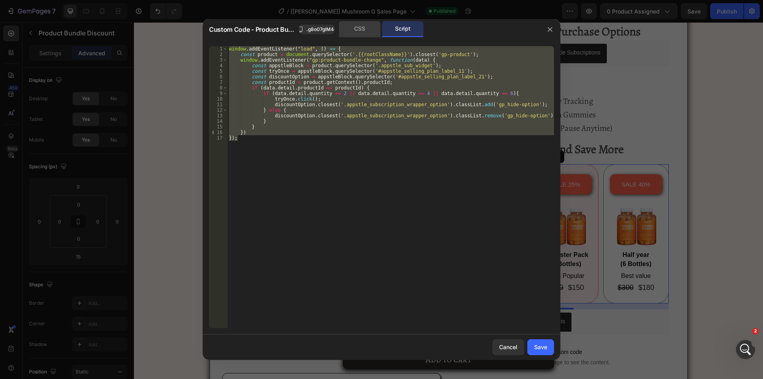
click at [379, 22] on div "CSS Script" at bounding box center [381, 29] width 85 height 16
click at [365, 24] on div "CSS" at bounding box center [360, 29] width 42 height 16
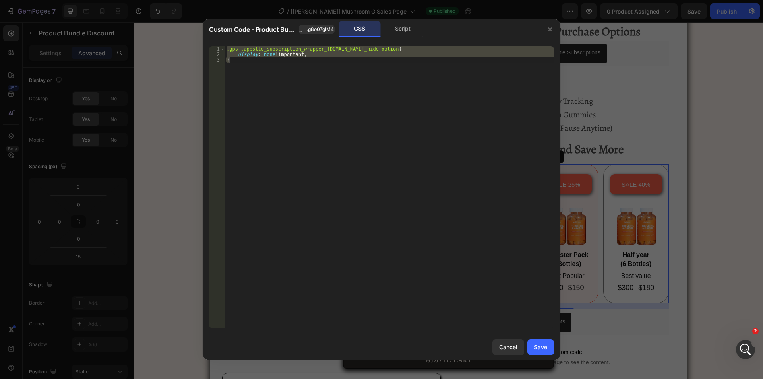
click at [441, 25] on div "CSS Script" at bounding box center [456, 29] width 165 height 16
click at [387, 31] on div "Script" at bounding box center [403, 29] width 42 height 16
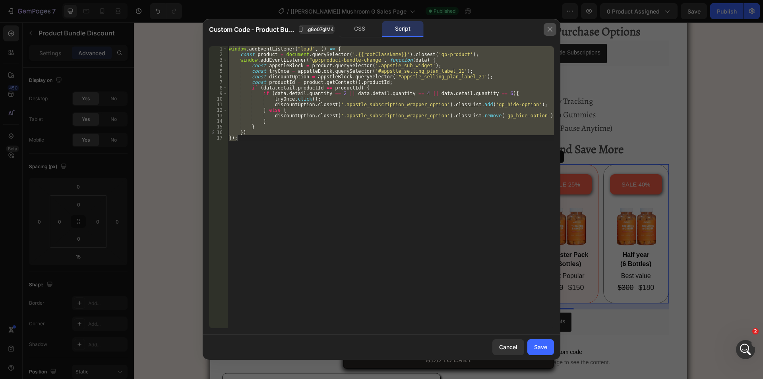
click at [551, 26] on button "button" at bounding box center [550, 29] width 13 height 13
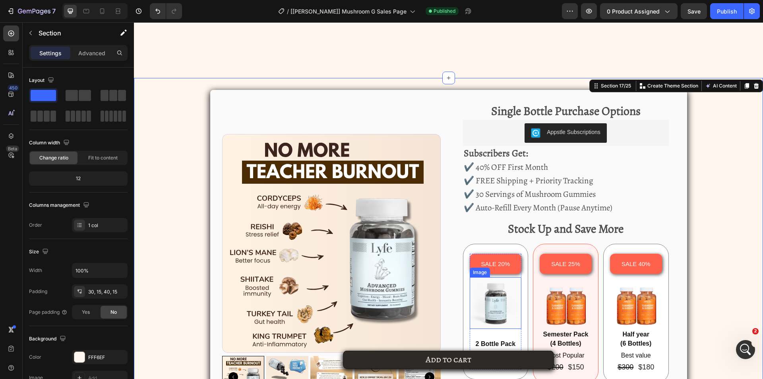
scroll to position [1359, 0]
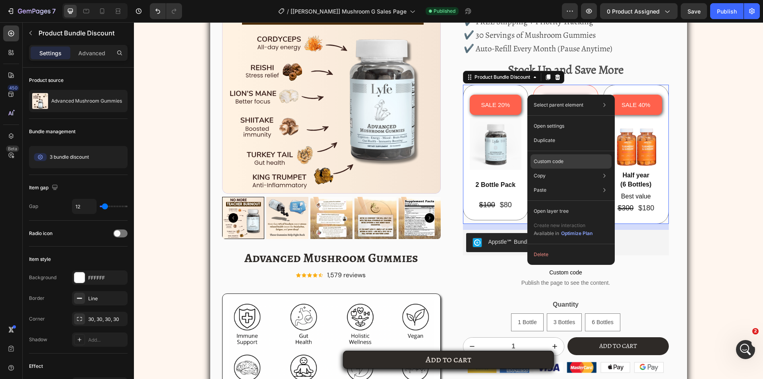
click at [543, 183] on div "Custom code" at bounding box center [571, 190] width 81 height 14
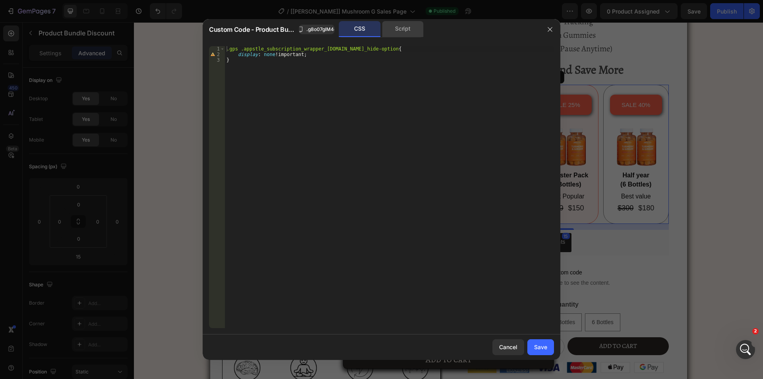
click at [393, 26] on div "Script" at bounding box center [403, 29] width 42 height 16
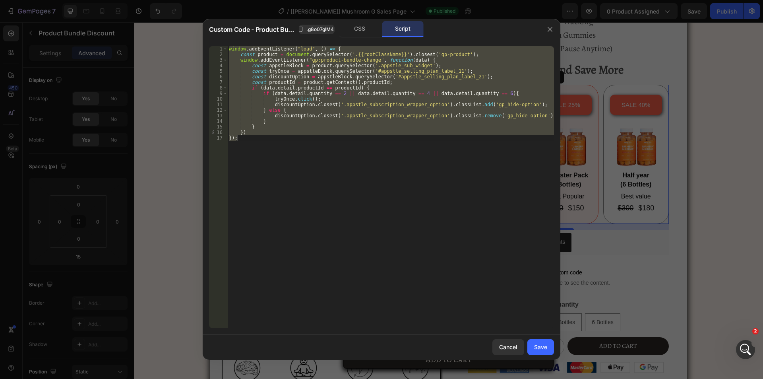
click at [371, 66] on div "window . addEventListener ( "load" , ( ) => { const product = document . queryS…" at bounding box center [390, 187] width 327 height 282
type textarea "const appstleBlock = product.querySelector('.appstle_sub_widget');"
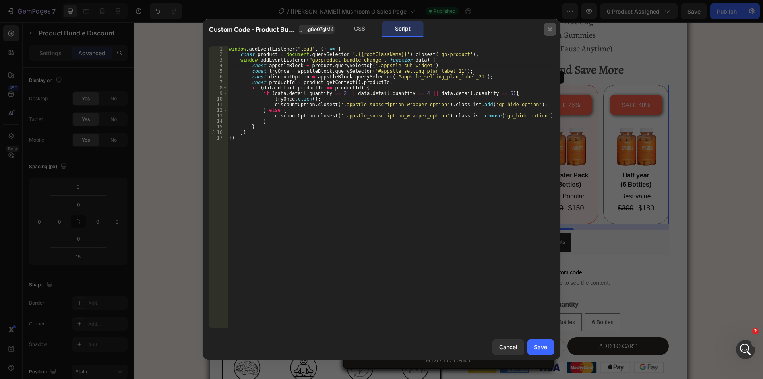
click at [553, 28] on icon "button" at bounding box center [550, 29] width 6 height 6
